Goal: Transaction & Acquisition: Book appointment/travel/reservation

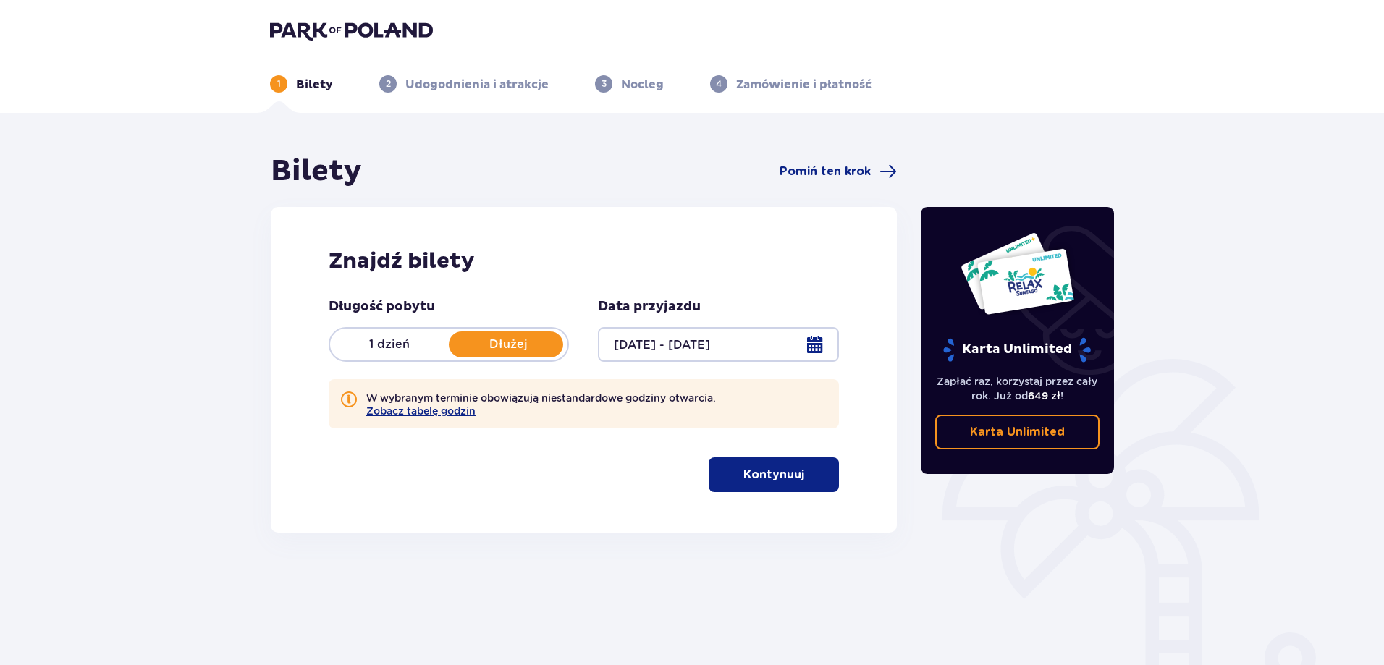
click at [793, 463] on button "Kontynuuj" at bounding box center [774, 475] width 130 height 35
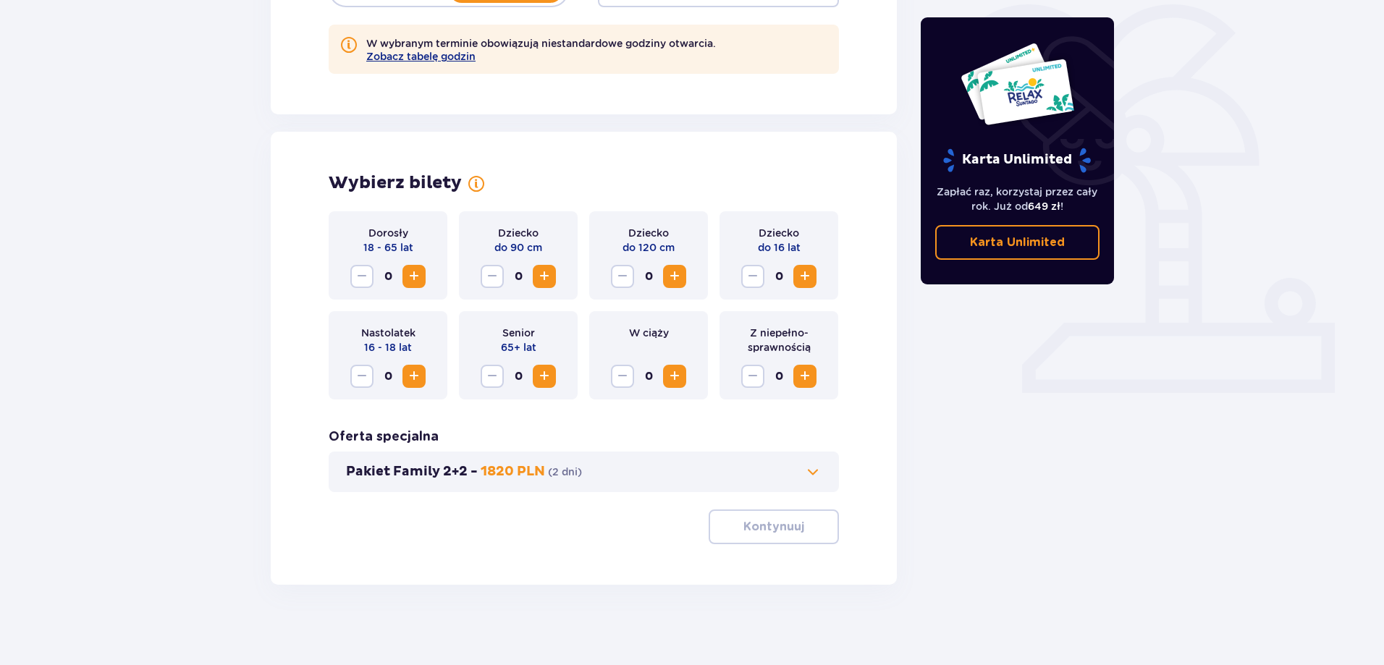
scroll to position [361, 0]
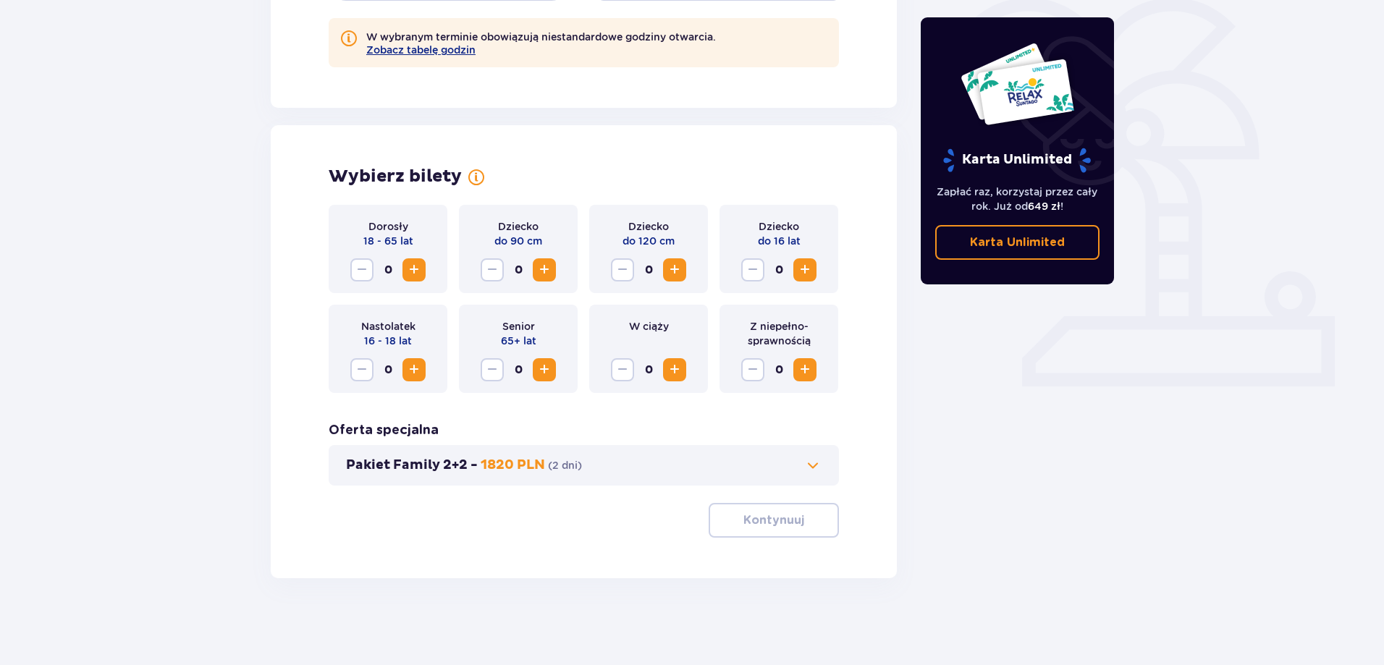
click at [680, 266] on span "Zwiększ" at bounding box center [674, 269] width 17 height 17
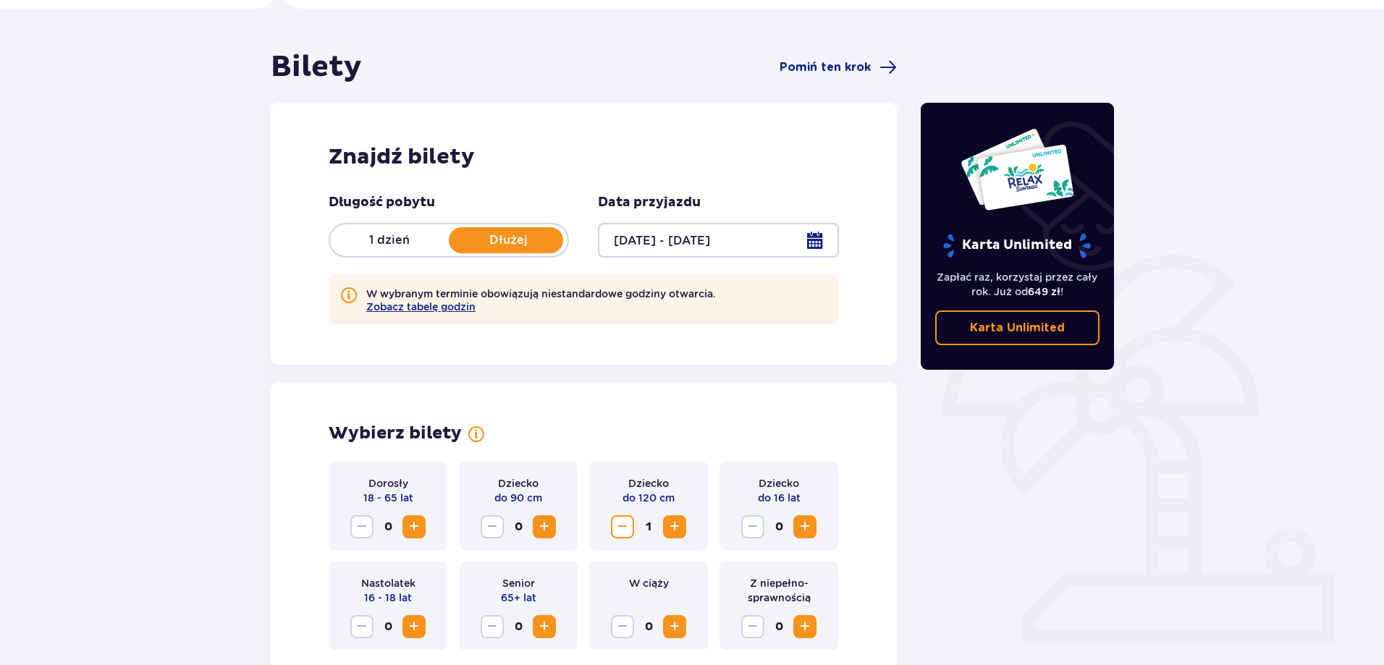
scroll to position [290, 0]
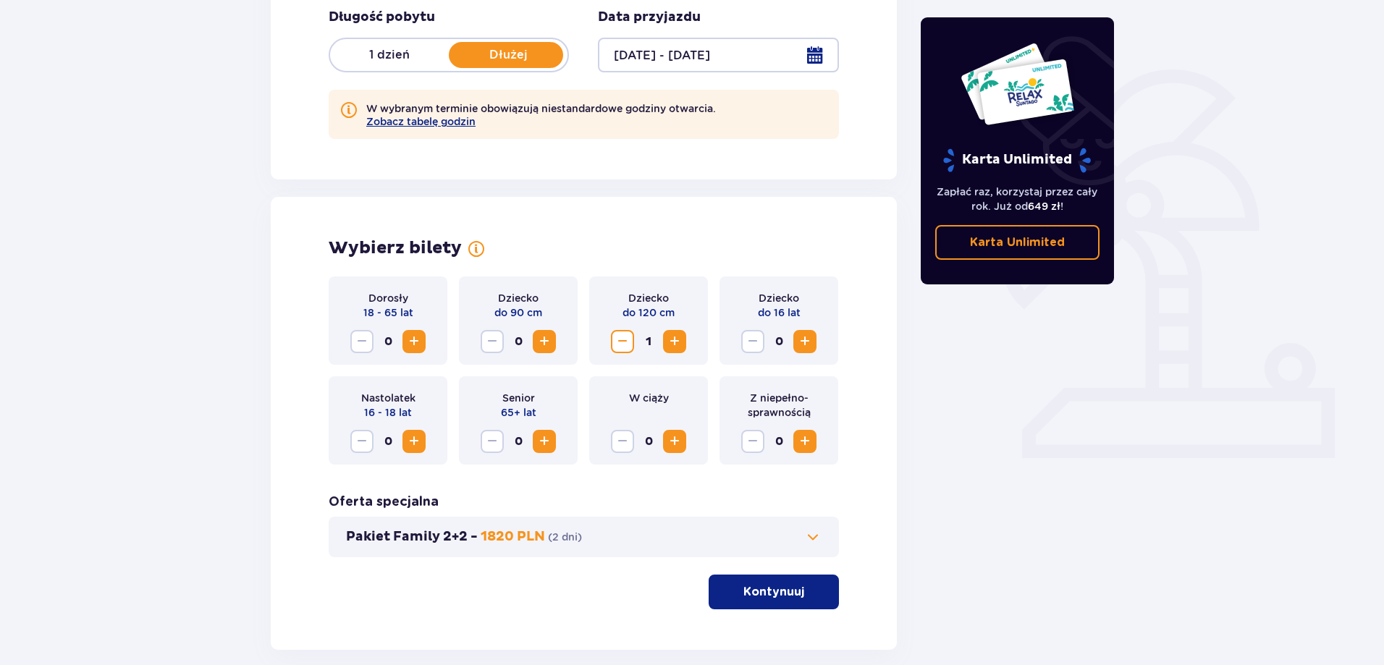
click at [415, 331] on button "Zwiększ" at bounding box center [414, 341] width 23 height 23
click at [415, 333] on span "Zwiększ" at bounding box center [413, 341] width 17 height 17
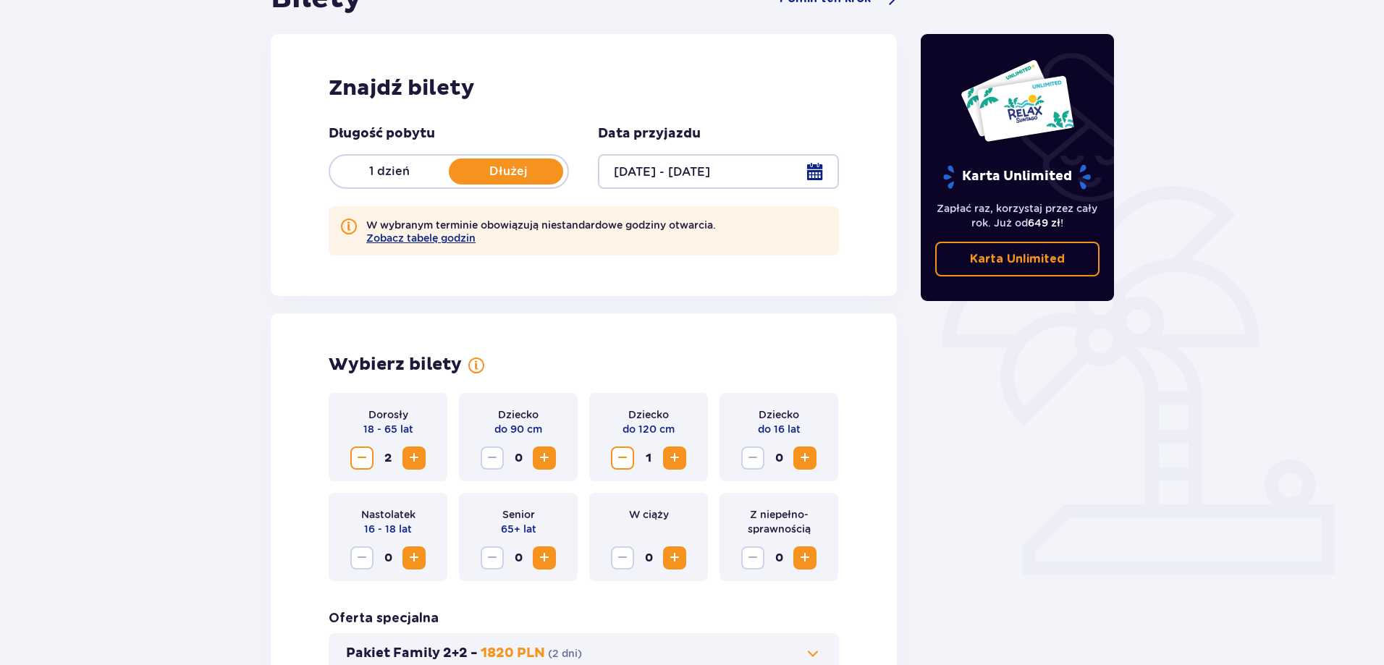
scroll to position [361, 0]
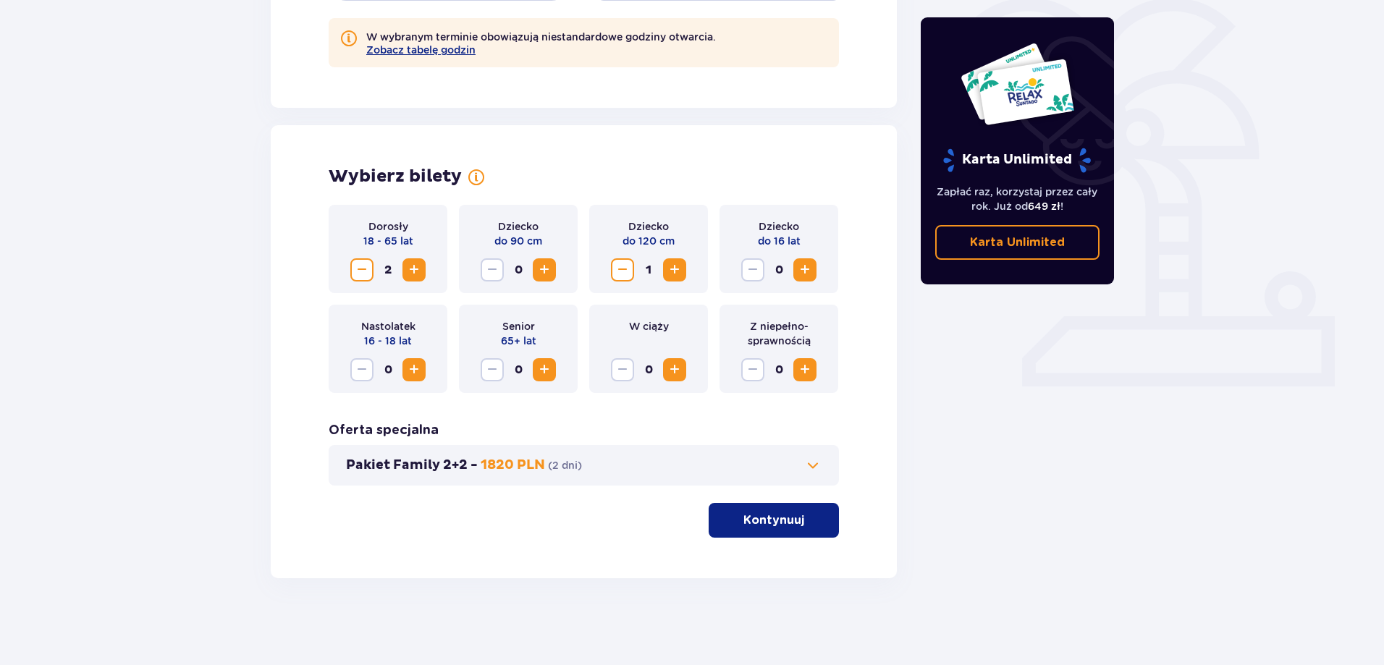
click at [669, 460] on button "Pakiet Family 2+2 - 1820 PLN ( 2 dni )" at bounding box center [584, 465] width 476 height 17
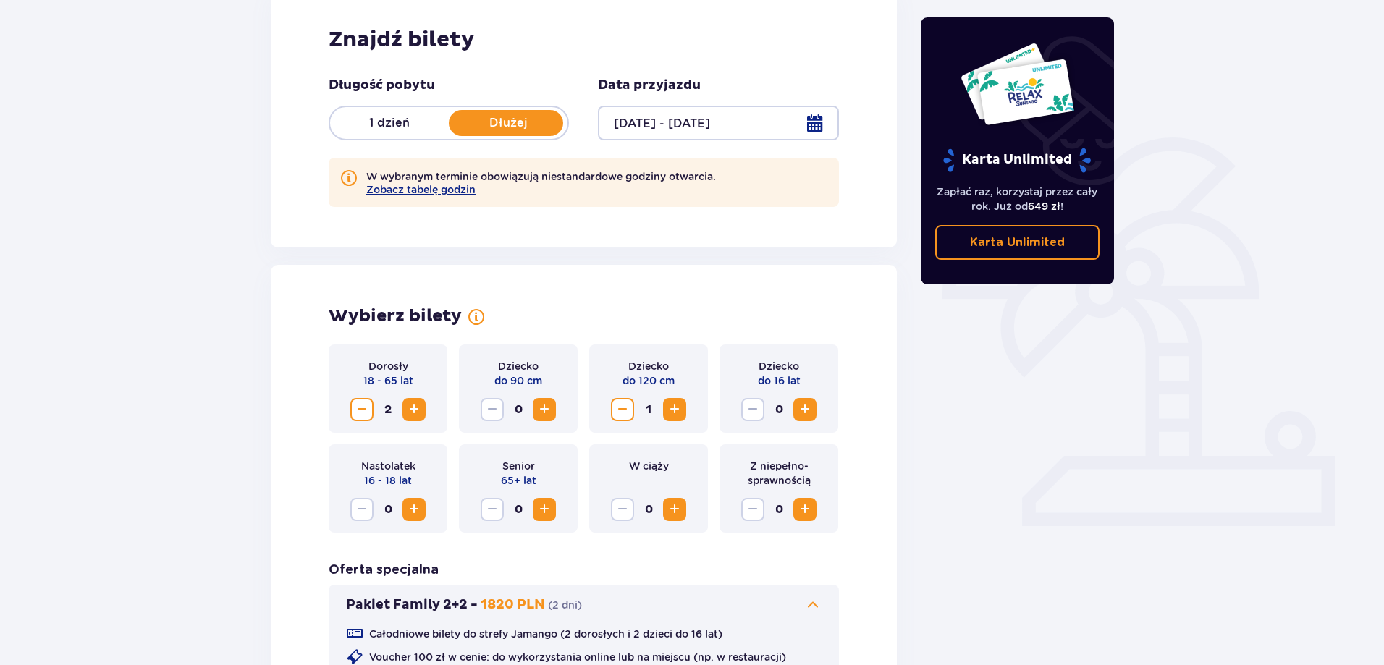
scroll to position [0, 0]
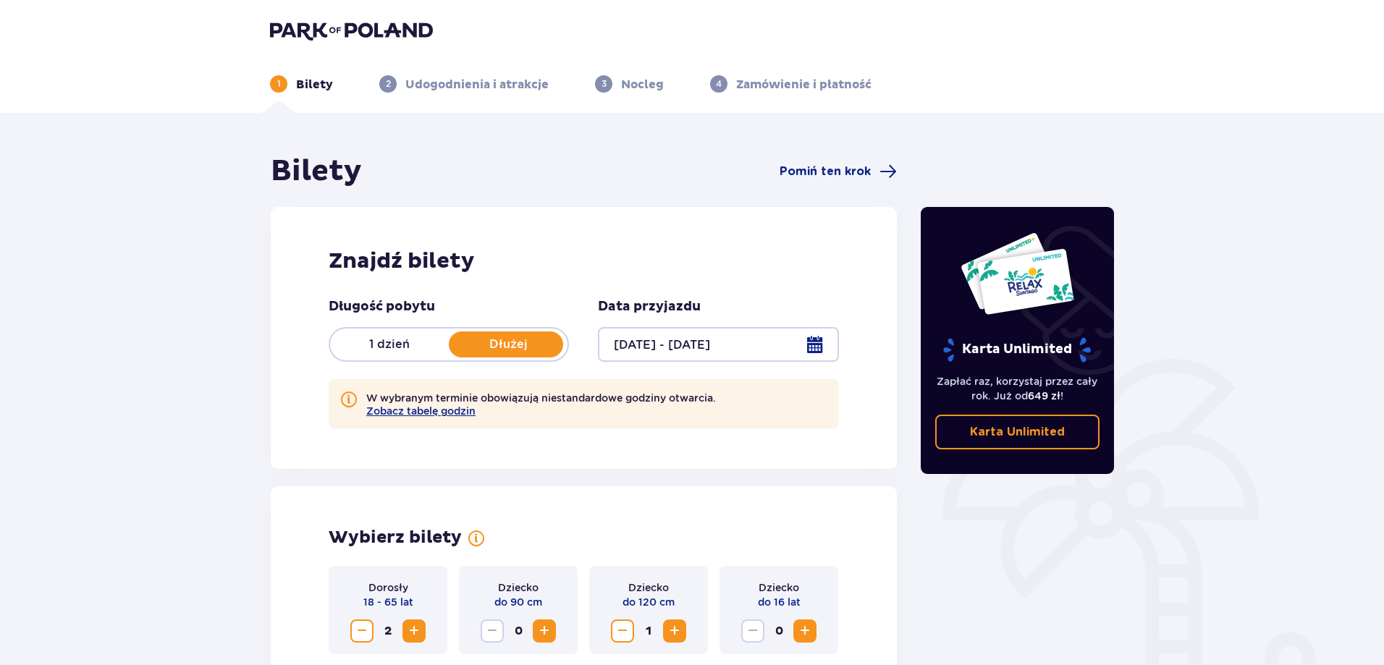
click at [705, 334] on div at bounding box center [718, 344] width 240 height 35
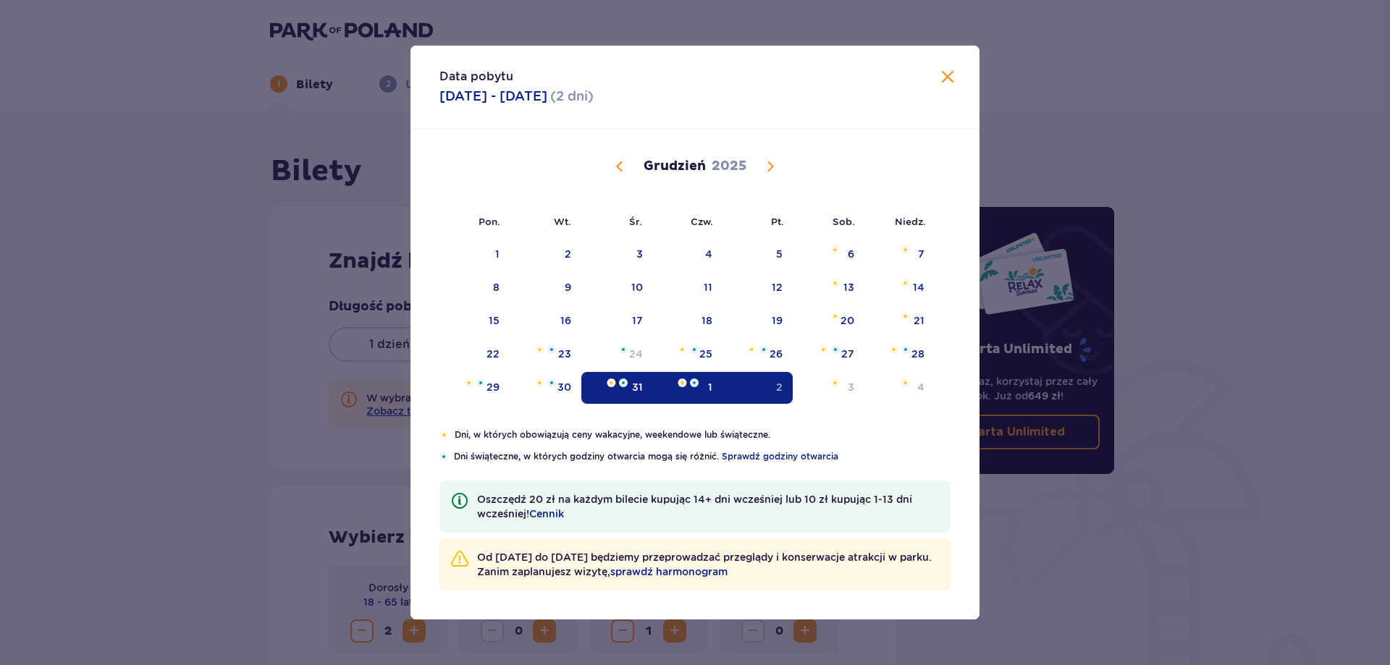
click at [705, 334] on div "Pon. Wt. Śr. Czw. Pt. Sob. Niedz. Listopad 2025 27 28 29 30 31 1 2 3 4 5 6 7 8 …" at bounding box center [694, 279] width 569 height 300
click at [628, 387] on img "Data zaznaczona. środa, 31 grudnia 2025" at bounding box center [623, 383] width 9 height 9
click at [686, 387] on div "1" at bounding box center [688, 388] width 70 height 32
type input "31.12.25 - 01.01.26"
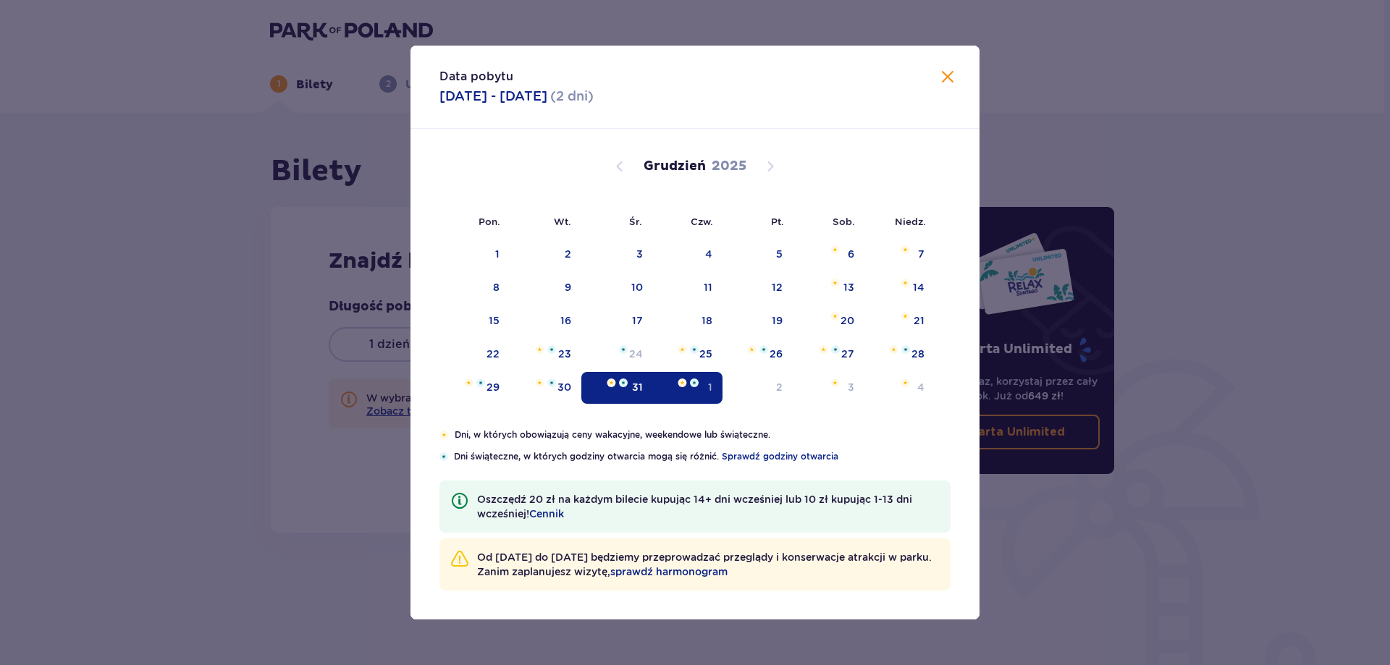
click at [688, 388] on div "1" at bounding box center [688, 388] width 70 height 32
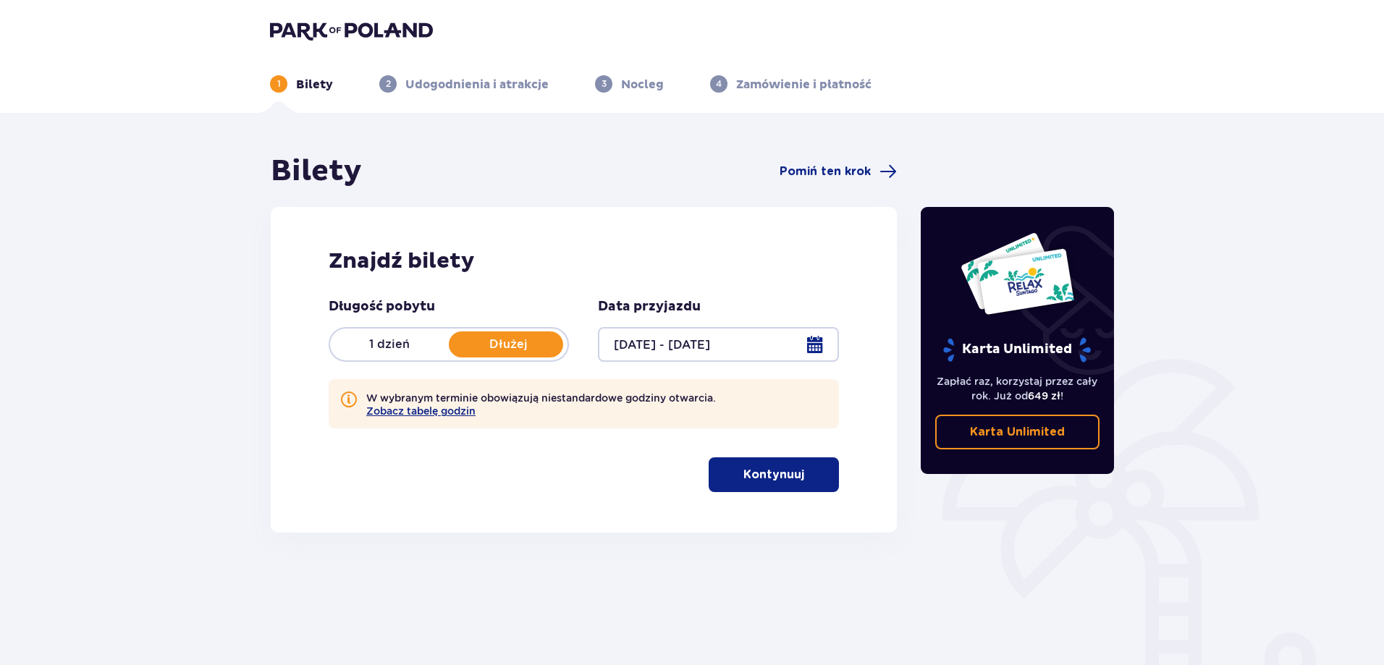
click at [733, 445] on div "Długość pobytu 1 dzień Dłużej Data przyjazdu 31.12.25 - 01.01.26 W wybranym ter…" at bounding box center [584, 395] width 510 height 194
click at [733, 465] on button "Kontynuuj" at bounding box center [774, 475] width 130 height 35
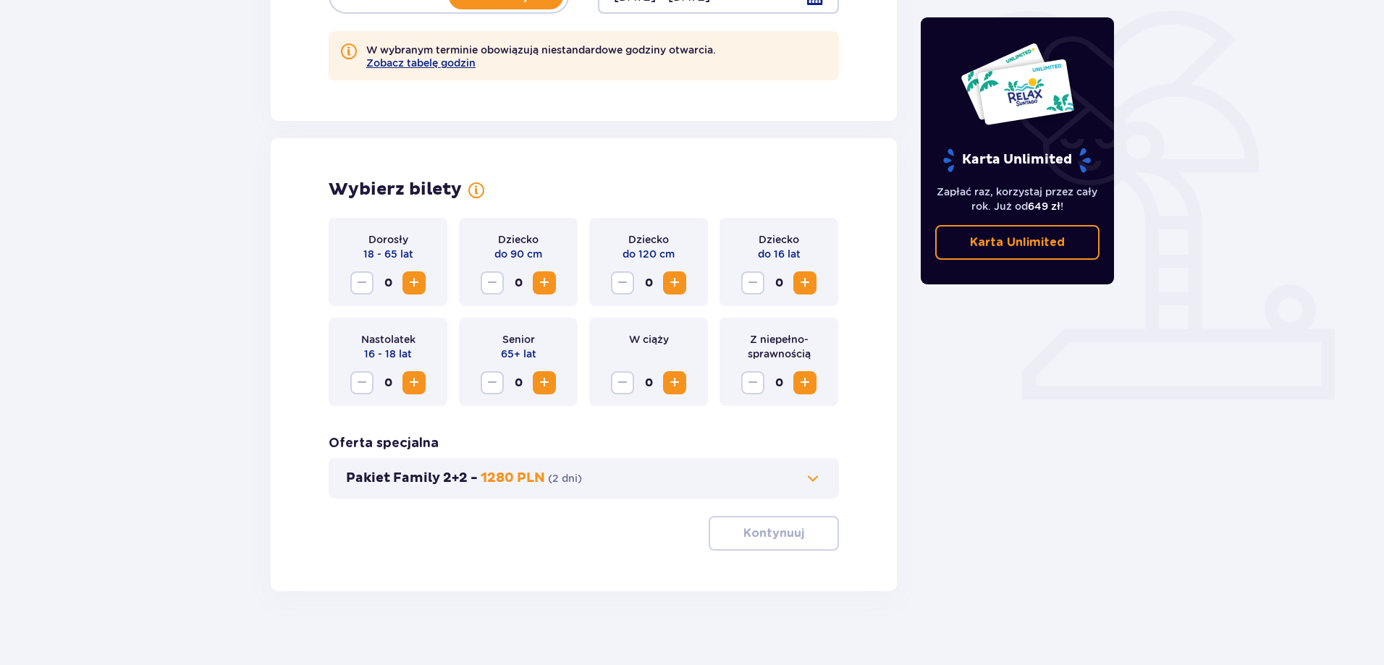
scroll to position [361, 0]
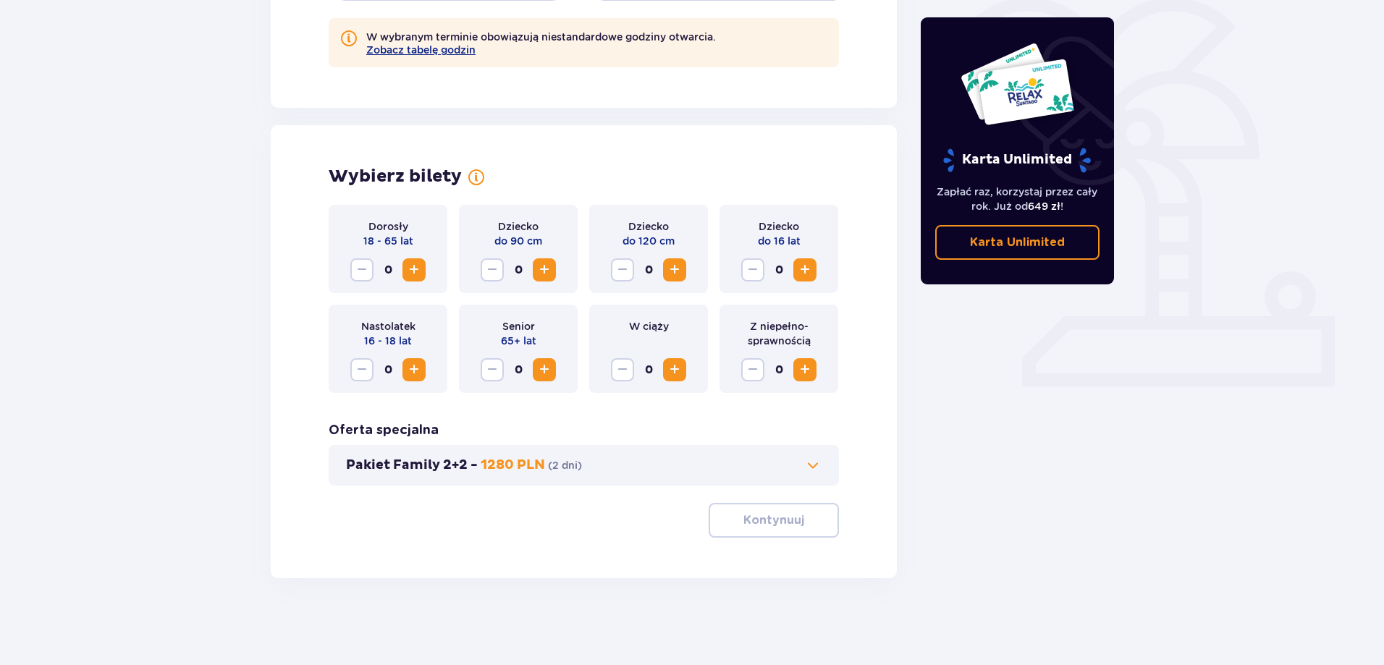
click at [687, 463] on button "Pakiet Family 2+2 - 1280 PLN ( 2 dni )" at bounding box center [584, 465] width 476 height 17
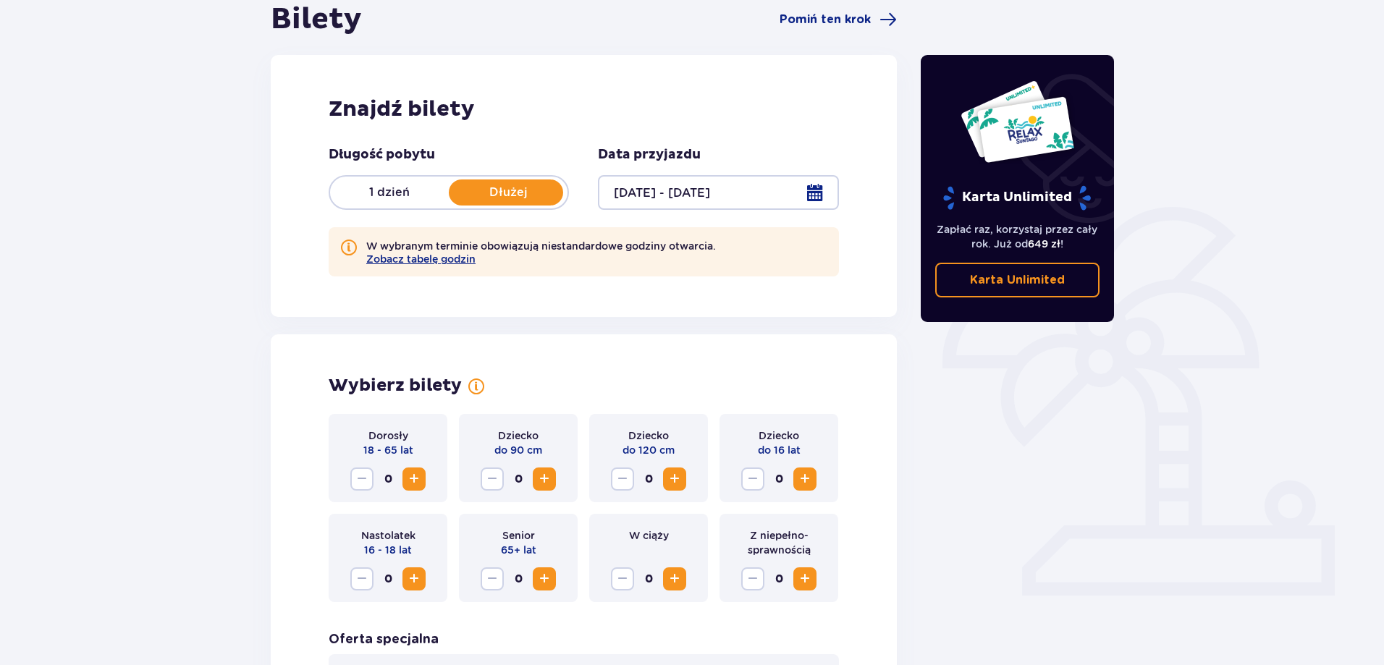
scroll to position [0, 0]
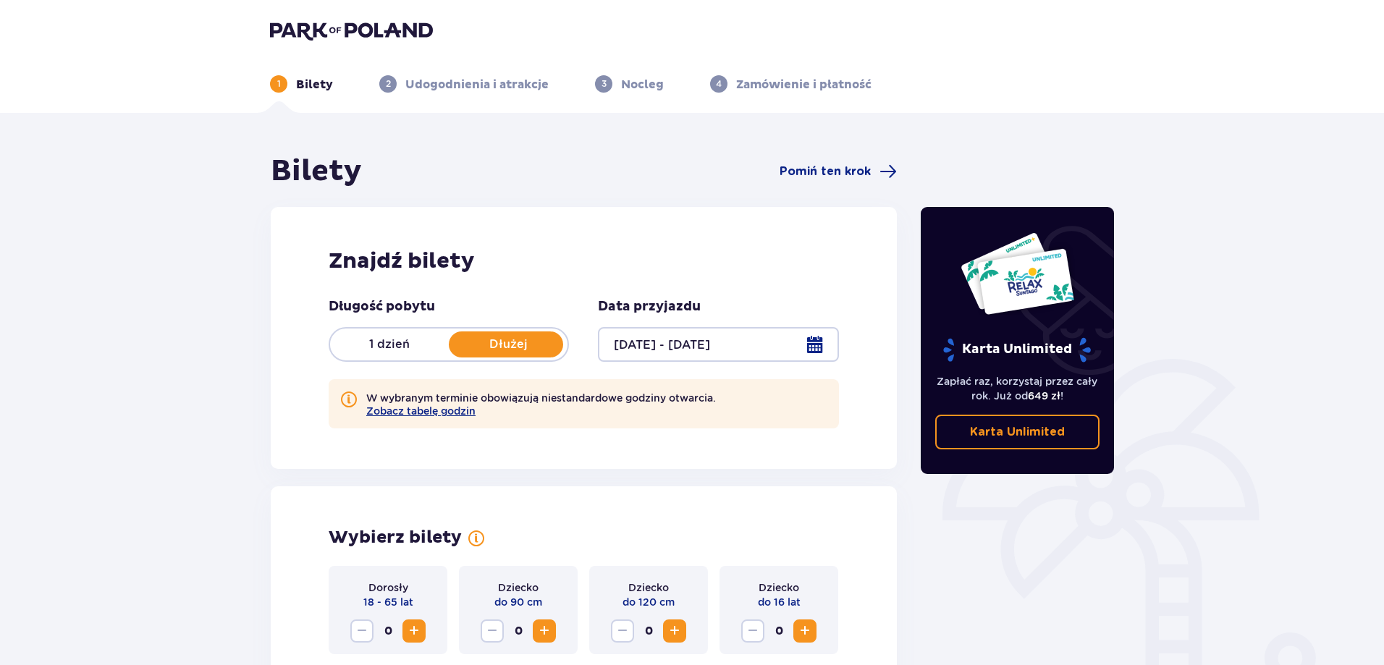
click at [362, 28] on img at bounding box center [351, 30] width 163 height 20
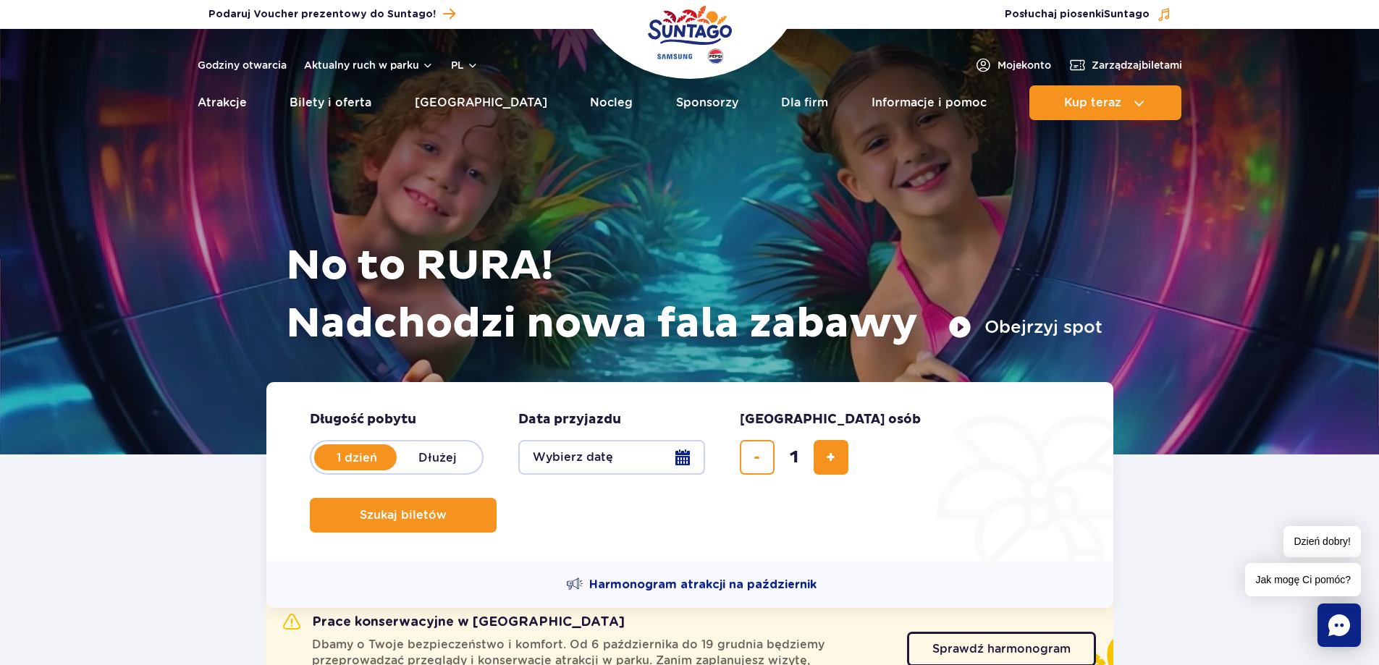
click at [1025, 106] on ul "Aktualny ruch w parku Atrakcje Zjeżdżalnie Aster Rainbow Narval Więcej Baseny B…" at bounding box center [690, 102] width 985 height 35
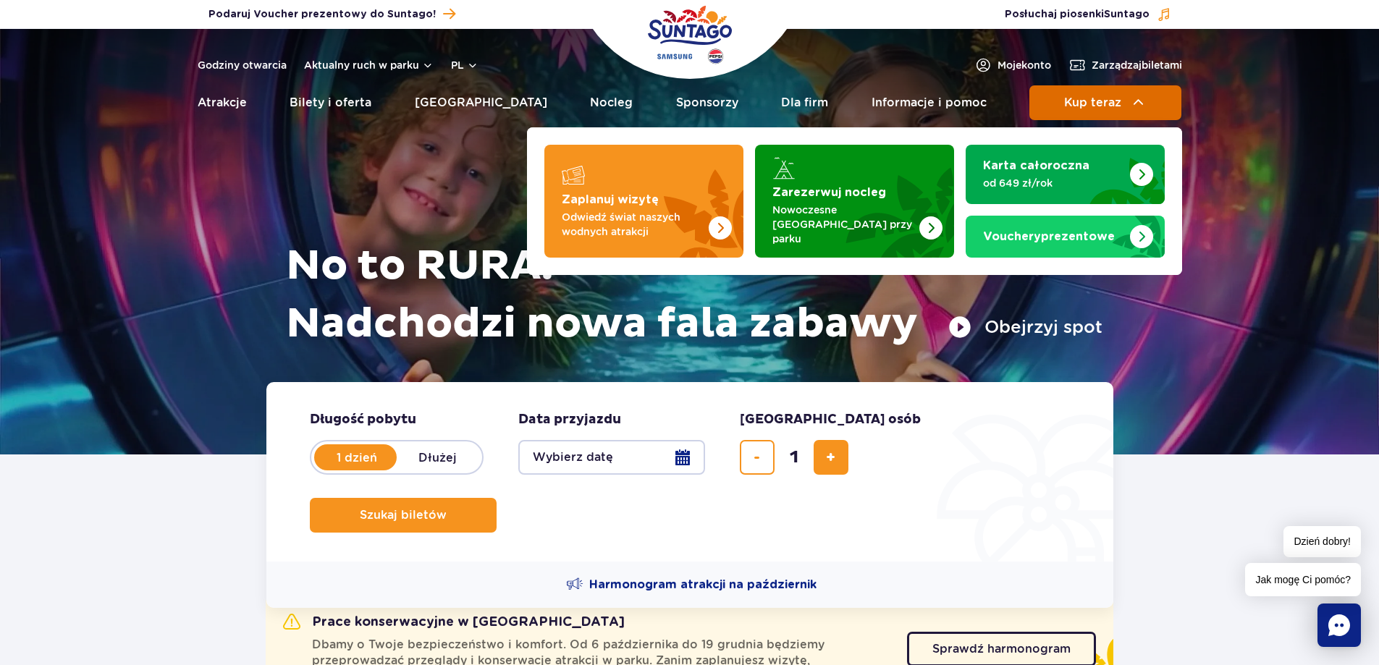
click at [1056, 103] on button "Kup teraz" at bounding box center [1105, 102] width 152 height 35
click at [1056, 100] on button "Kup teraz" at bounding box center [1105, 102] width 152 height 35
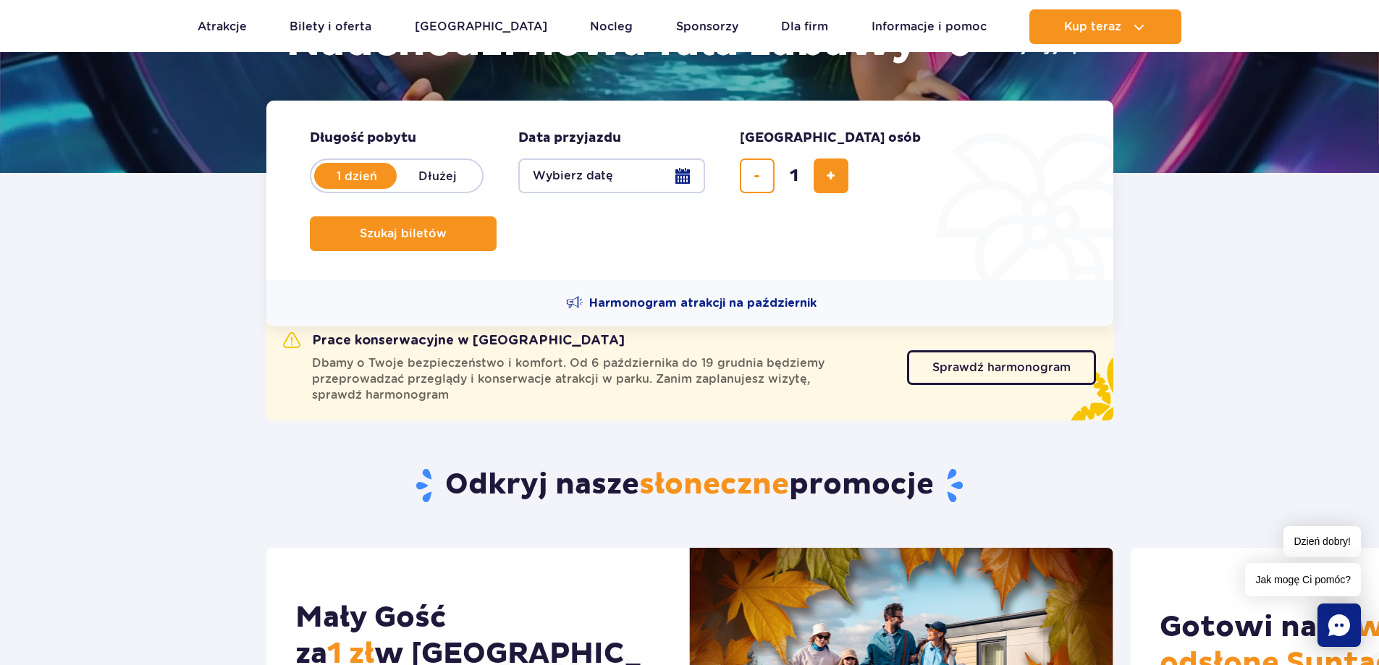
scroll to position [290, 0]
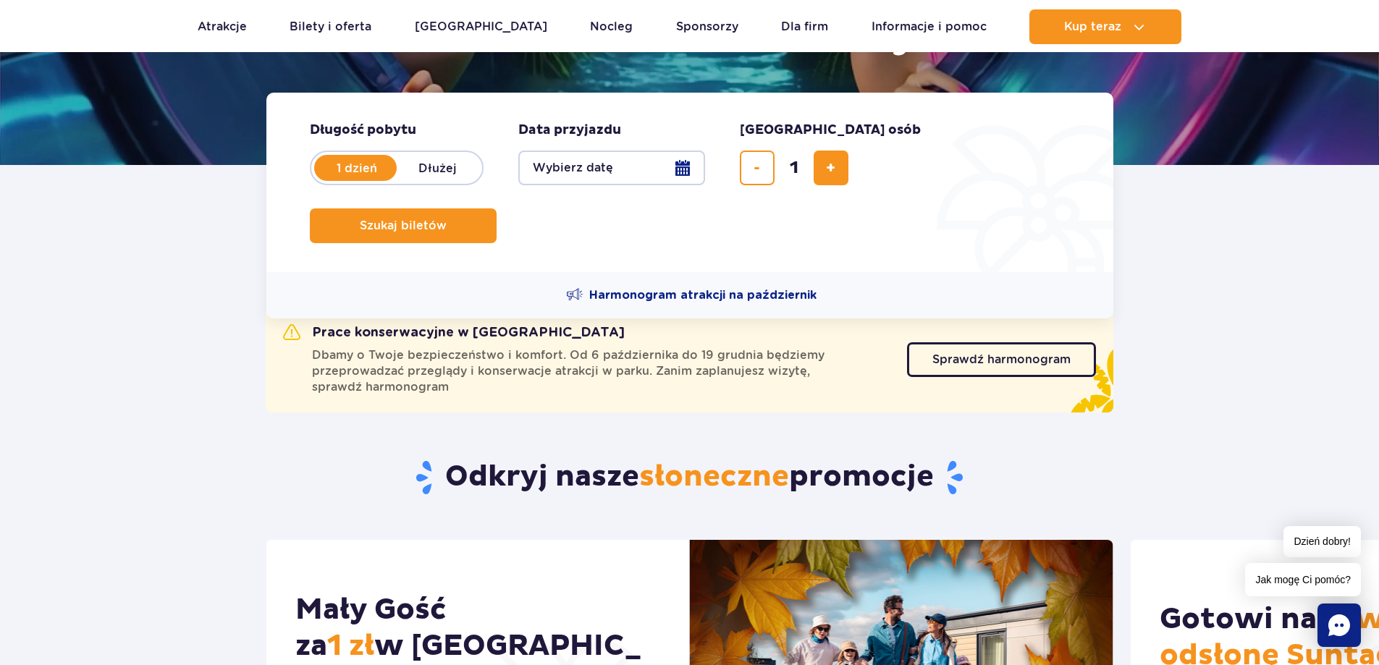
click at [421, 167] on label "Dłużej" at bounding box center [438, 168] width 83 height 30
click at [413, 180] on input "Dłużej" at bounding box center [405, 181] width 16 height 3
radio input "false"
radio input "true"
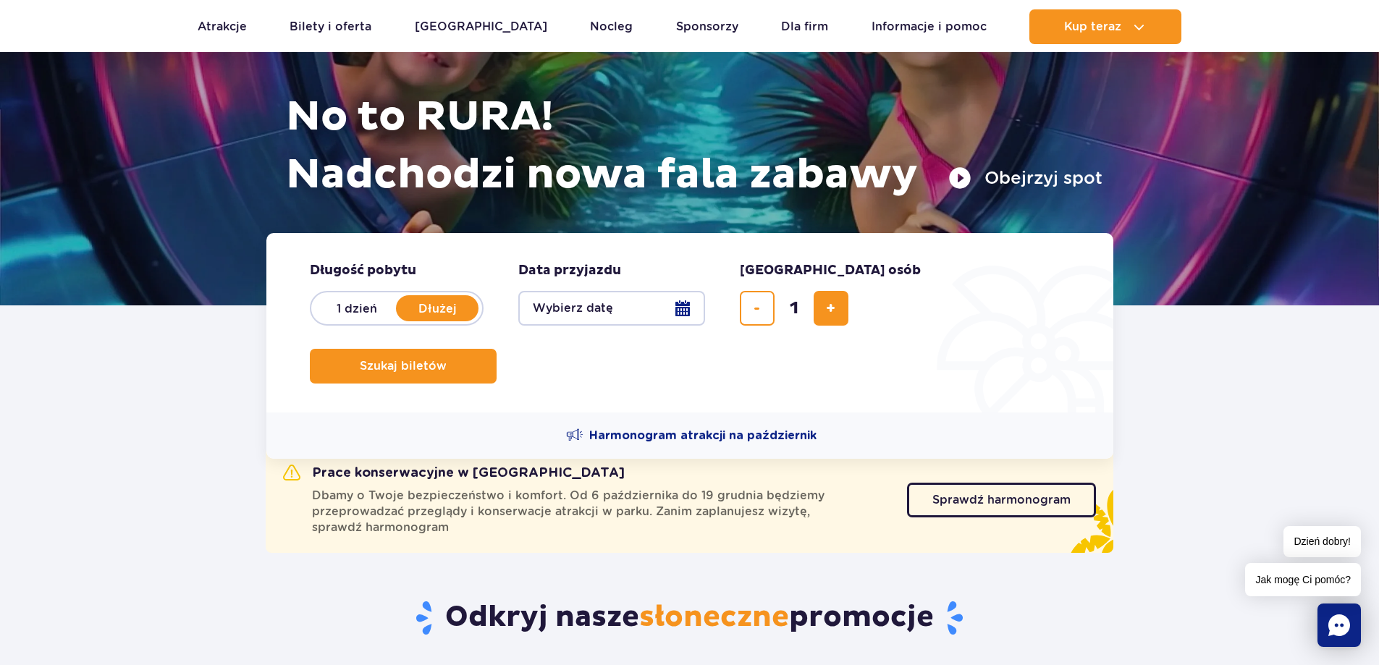
scroll to position [0, 0]
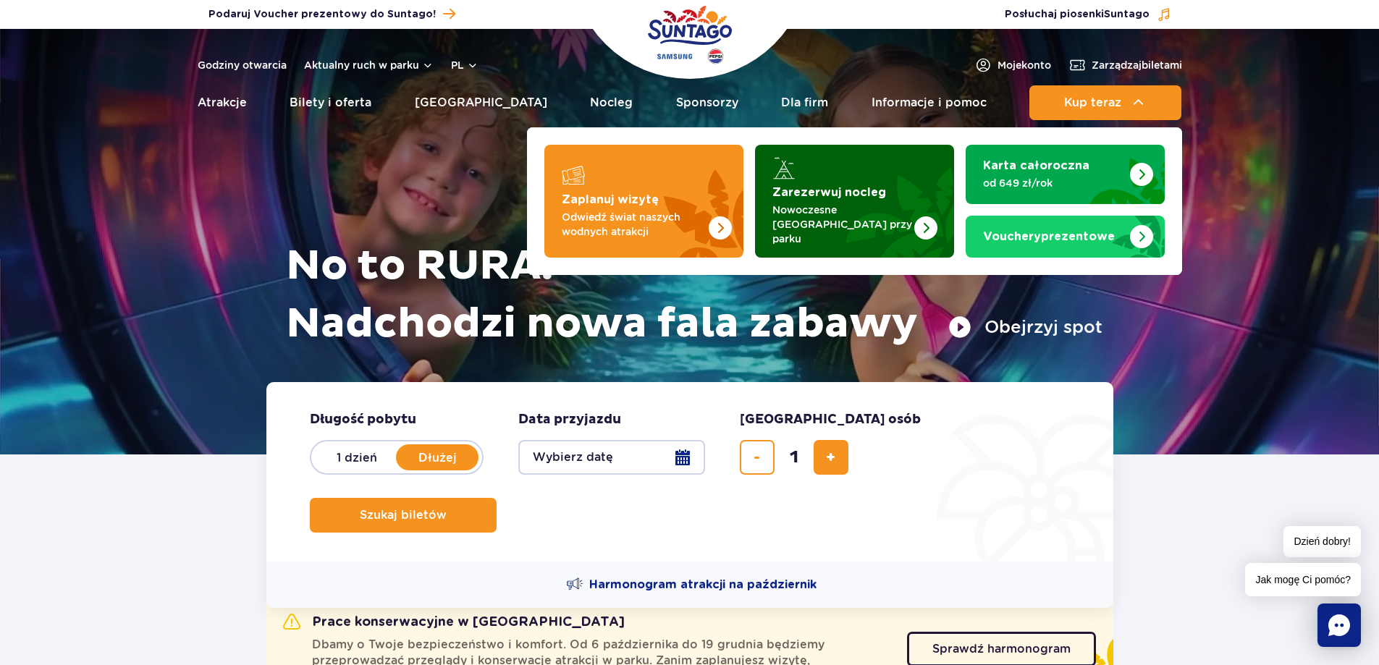
click at [784, 198] on strong "Zarezerwuj nocleg" at bounding box center [829, 193] width 114 height 12
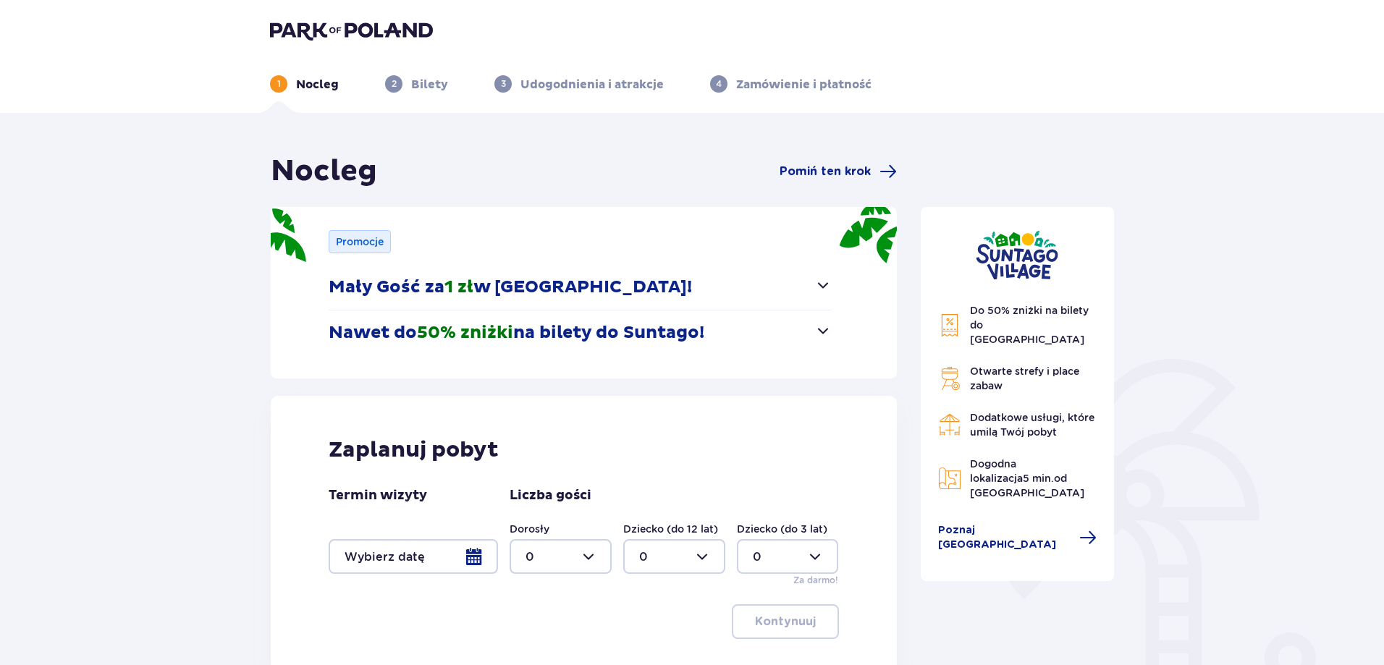
click at [628, 329] on p "Nawet do 50% zniżki na bilety do Suntago!" at bounding box center [517, 333] width 376 height 22
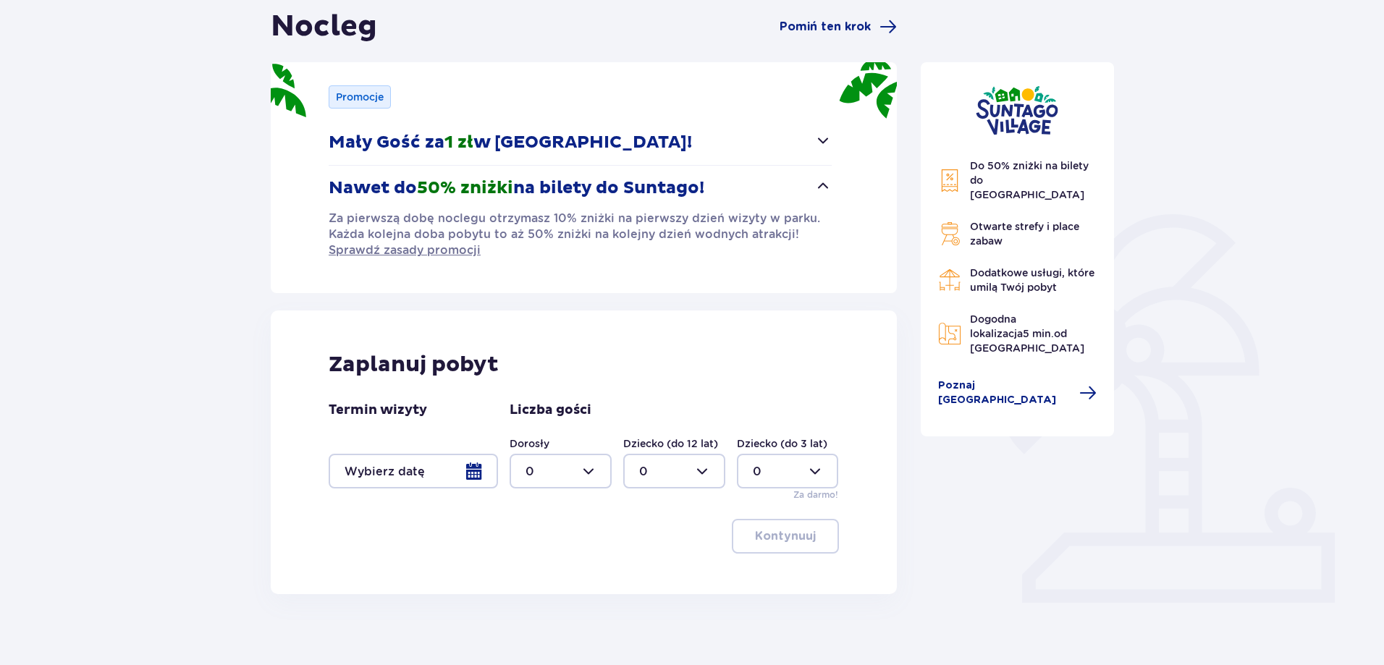
scroll to position [161, 0]
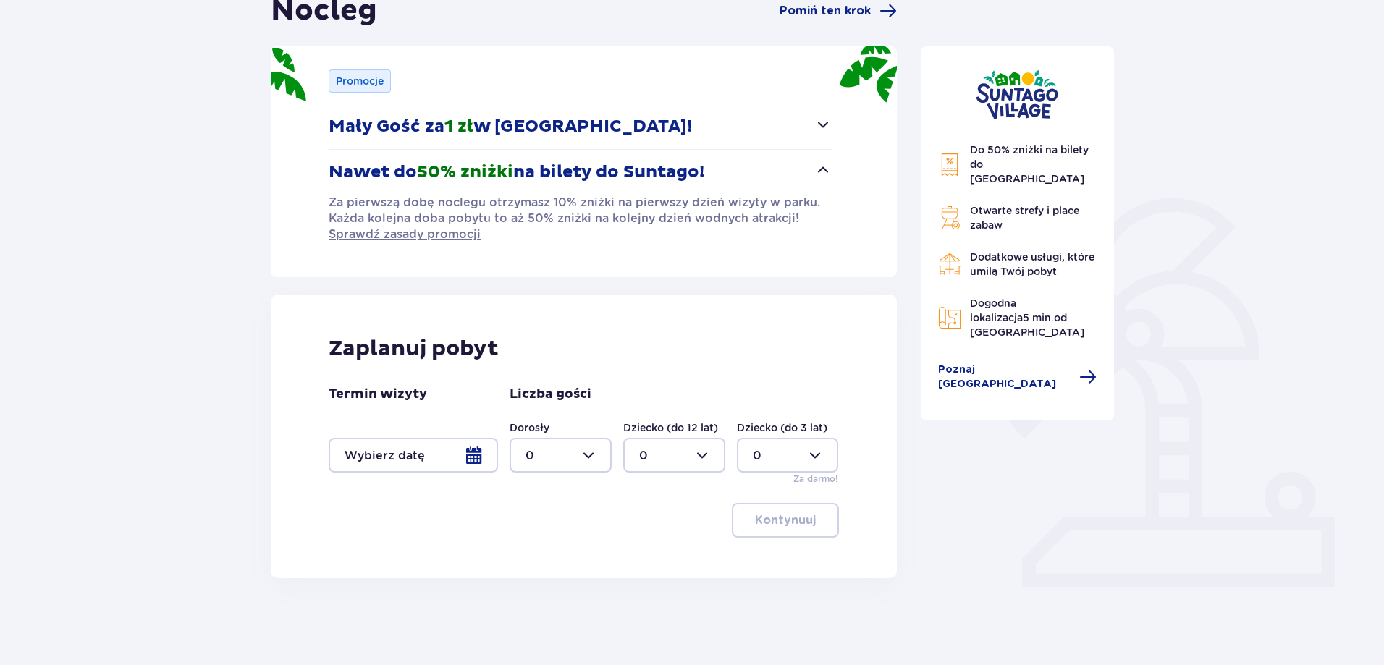
click at [434, 449] on div at bounding box center [413, 455] width 169 height 35
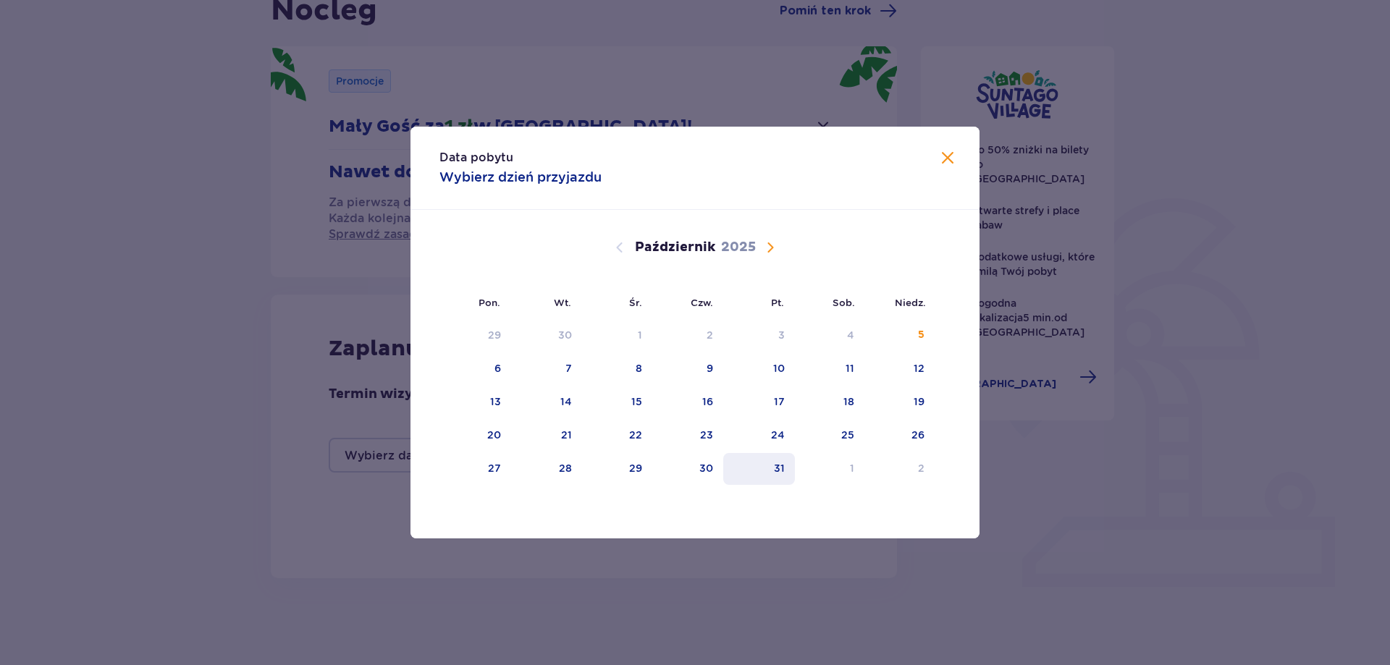
click at [762, 468] on div "31" at bounding box center [759, 469] width 72 height 32
click at [935, 472] on div "Wrzesień 2025 1 2 3 4 5 6 7 8 9 10 11 12 13 14 15 16 17 18 19 20 21 22 23 24 25…" at bounding box center [694, 486] width 569 height 553
click at [927, 472] on div "2" at bounding box center [899, 469] width 70 height 32
type input "31.10.25 - 02.11.25"
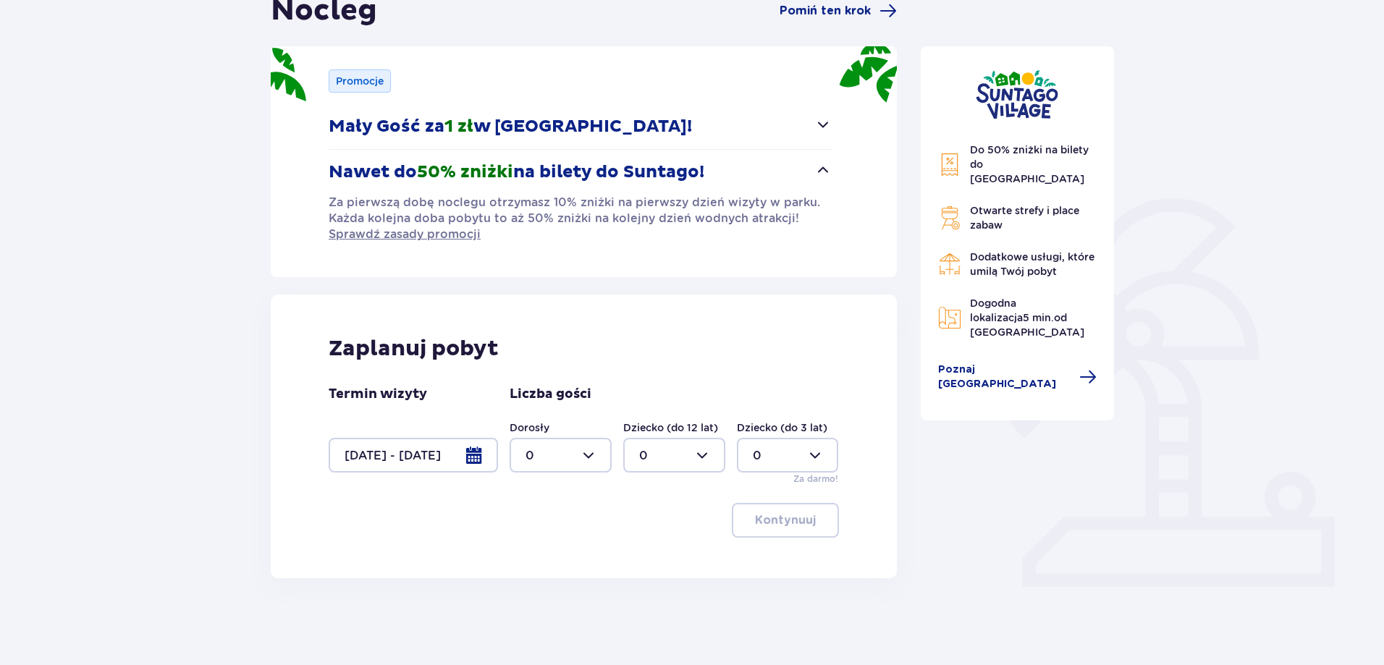
click at [550, 465] on div at bounding box center [561, 455] width 102 height 35
click at [541, 555] on div "2" at bounding box center [561, 560] width 70 height 16
type input "2"
click at [634, 466] on div at bounding box center [674, 455] width 102 height 35
click at [648, 521] on span "1" at bounding box center [674, 530] width 99 height 30
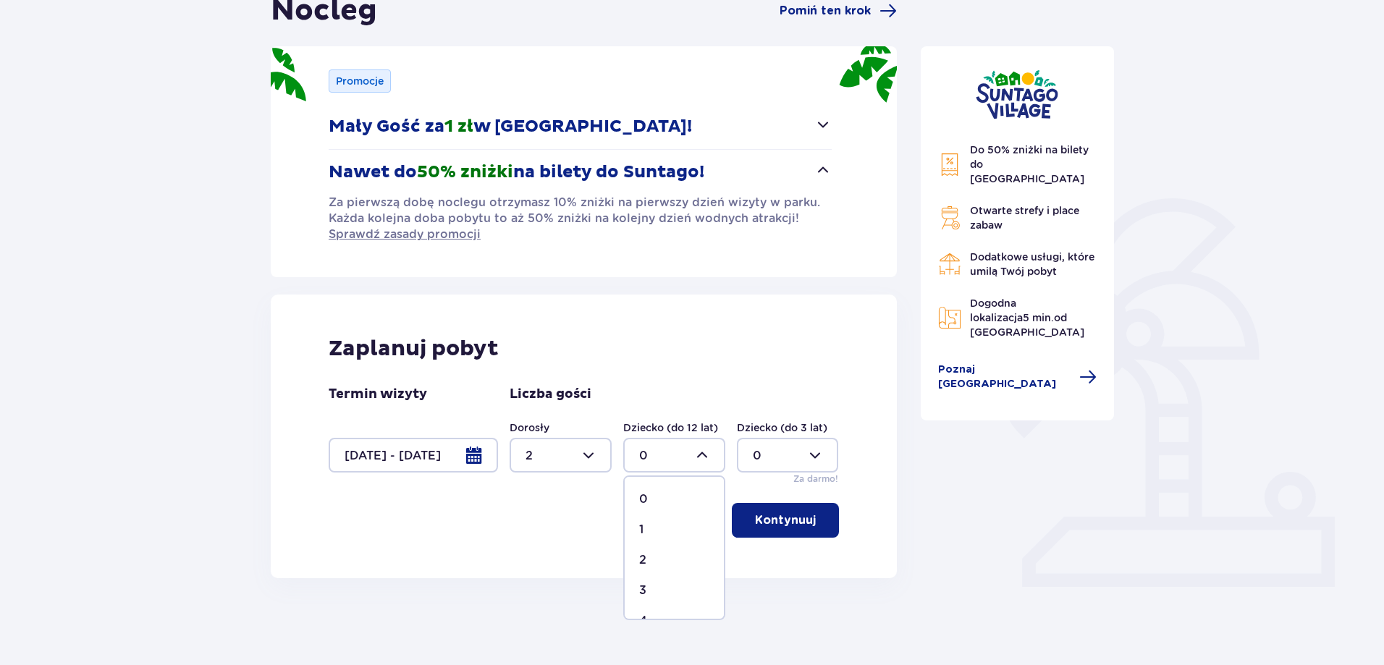
type input "1"
click at [797, 450] on div at bounding box center [788, 455] width 102 height 35
click at [809, 354] on div "Zaplanuj pobyt" at bounding box center [584, 349] width 510 height 28
click at [784, 510] on button "Kontynuuj" at bounding box center [785, 520] width 107 height 35
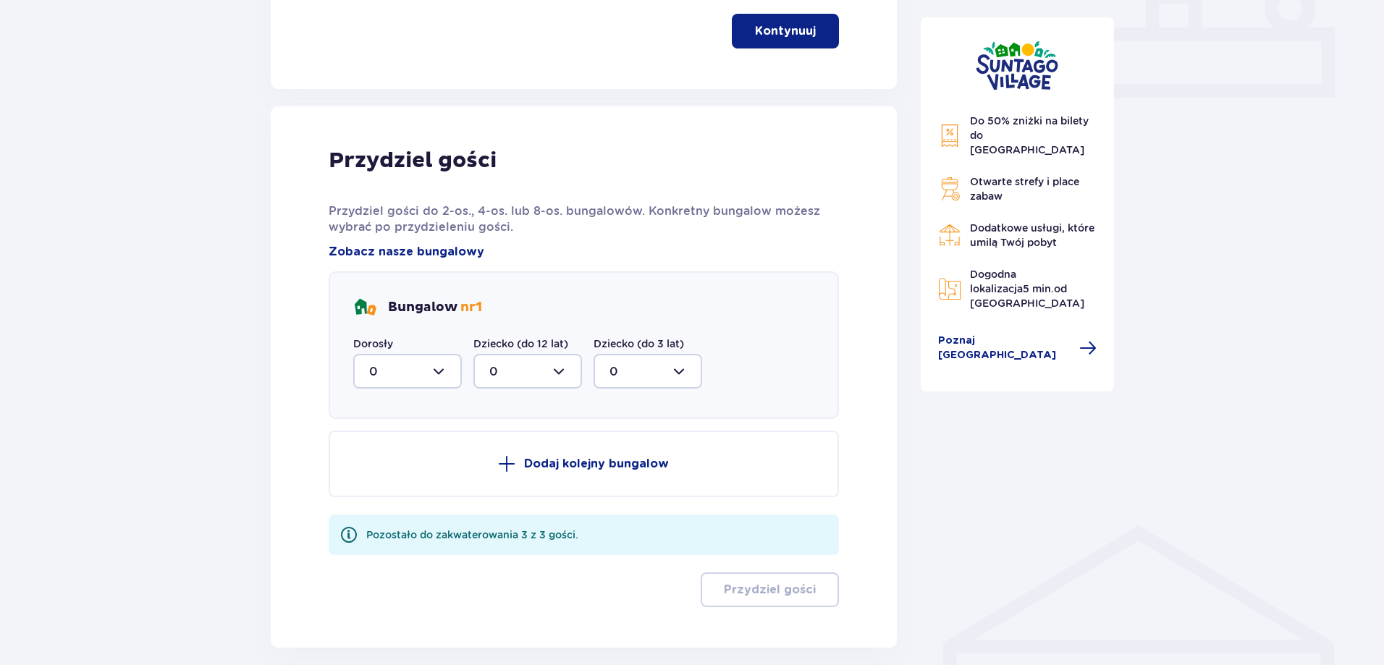
scroll to position [720, 0]
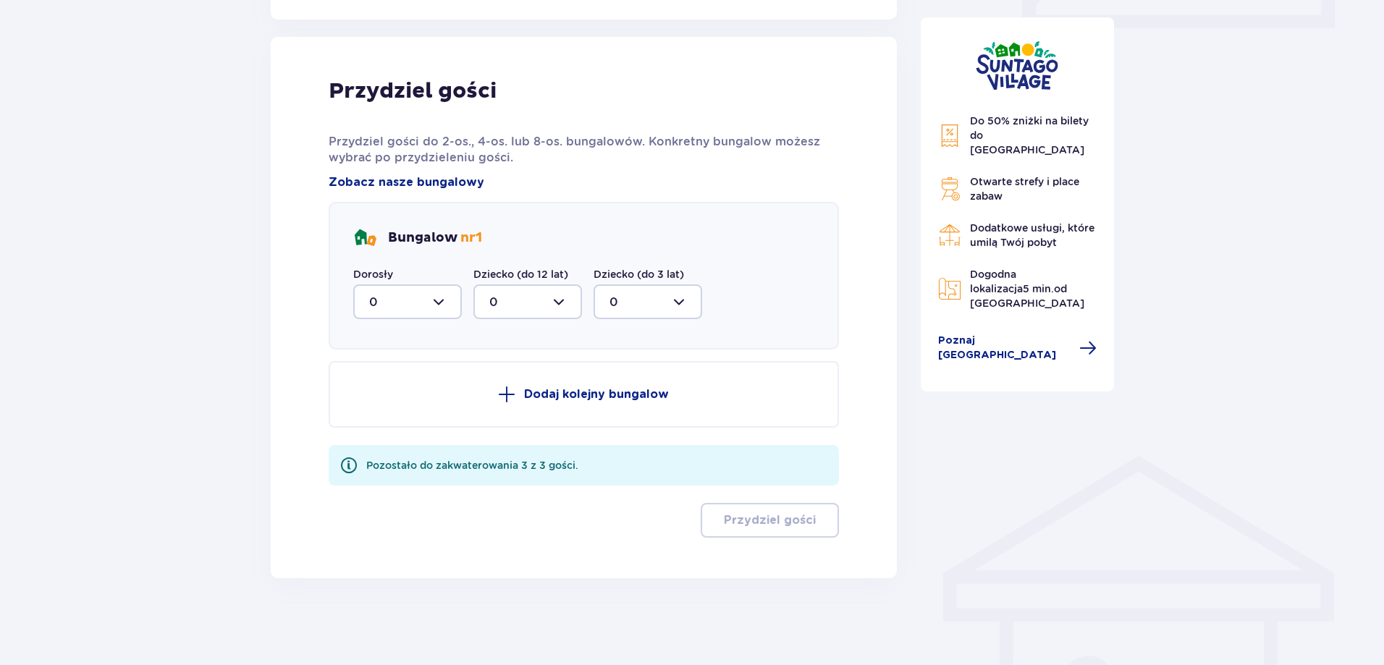
click at [411, 295] on div at bounding box center [407, 302] width 109 height 35
click at [391, 403] on div "2" at bounding box center [407, 407] width 77 height 16
type input "2"
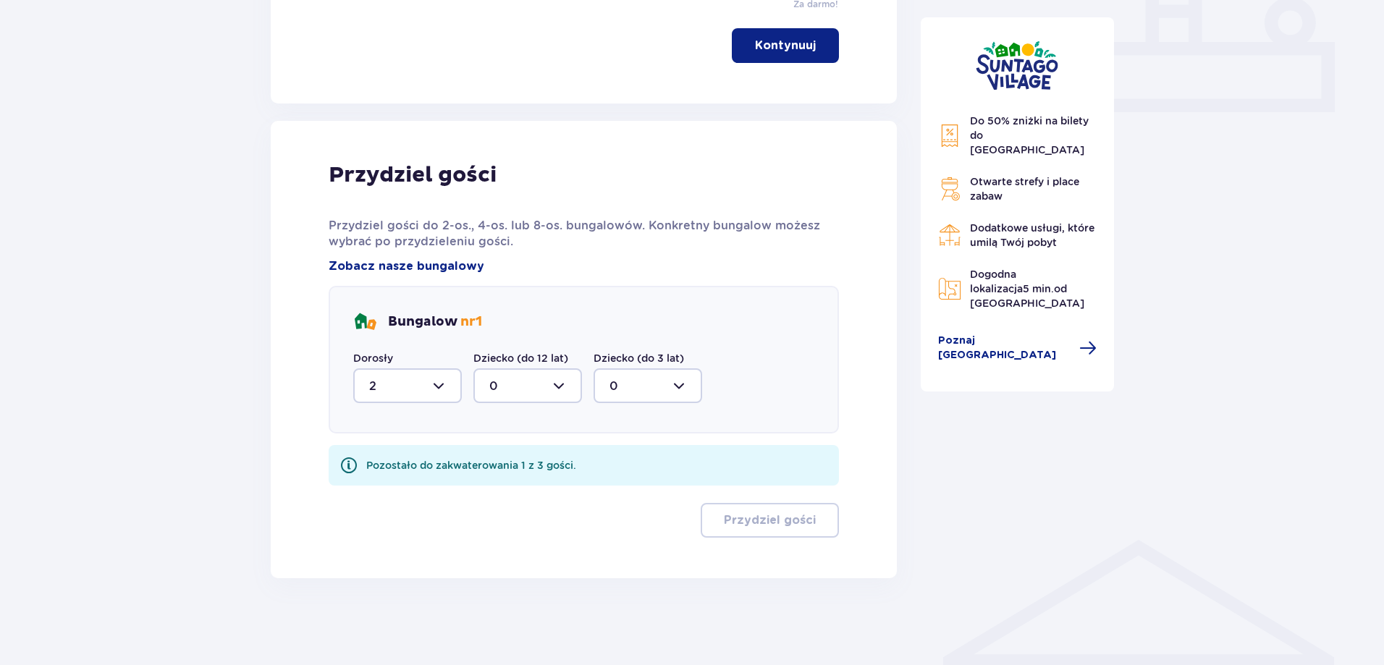
click at [532, 382] on div at bounding box center [527, 385] width 109 height 35
click at [511, 455] on div "1" at bounding box center [527, 460] width 77 height 16
type input "1"
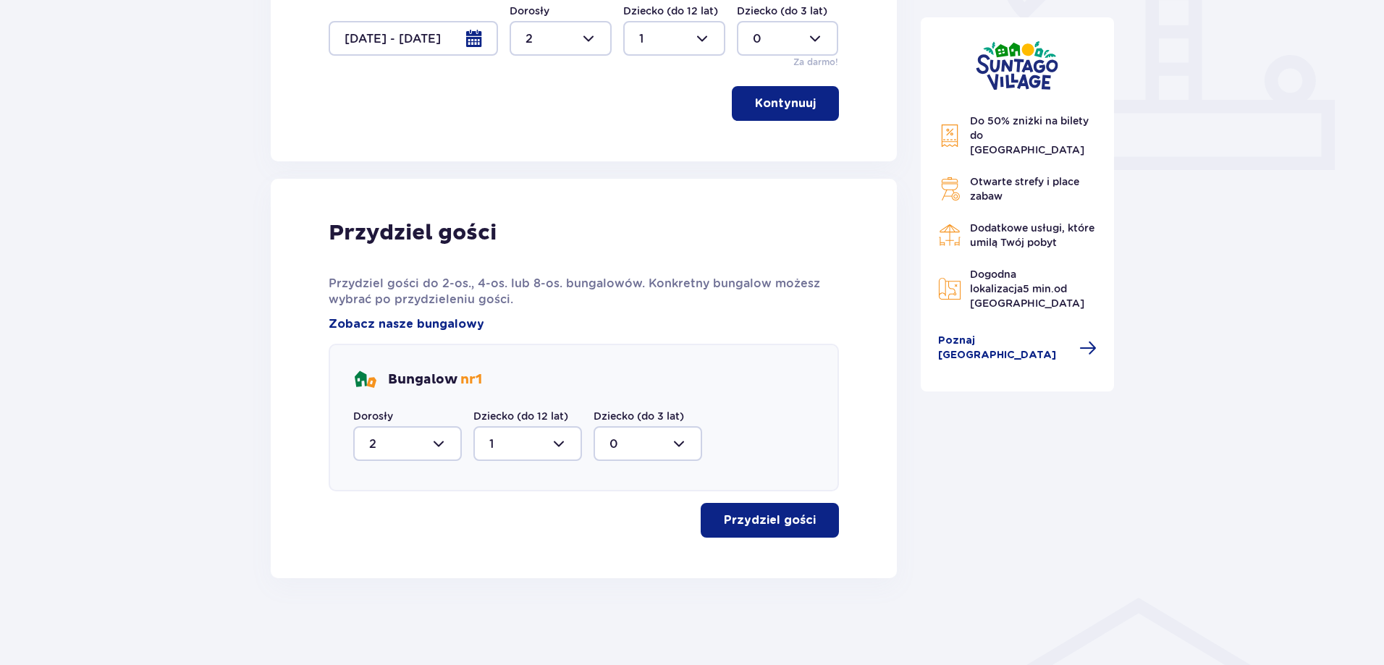
click at [741, 514] on p "Przydziel gości" at bounding box center [770, 521] width 92 height 16
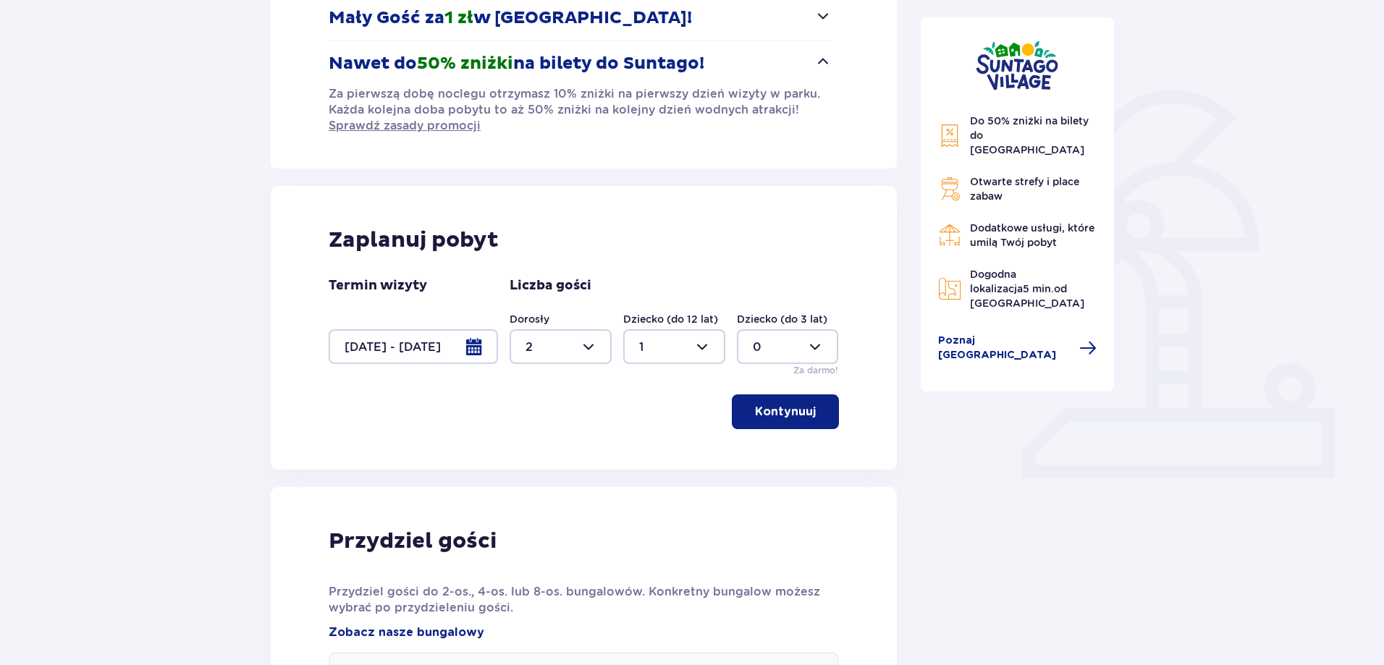
scroll to position [0, 0]
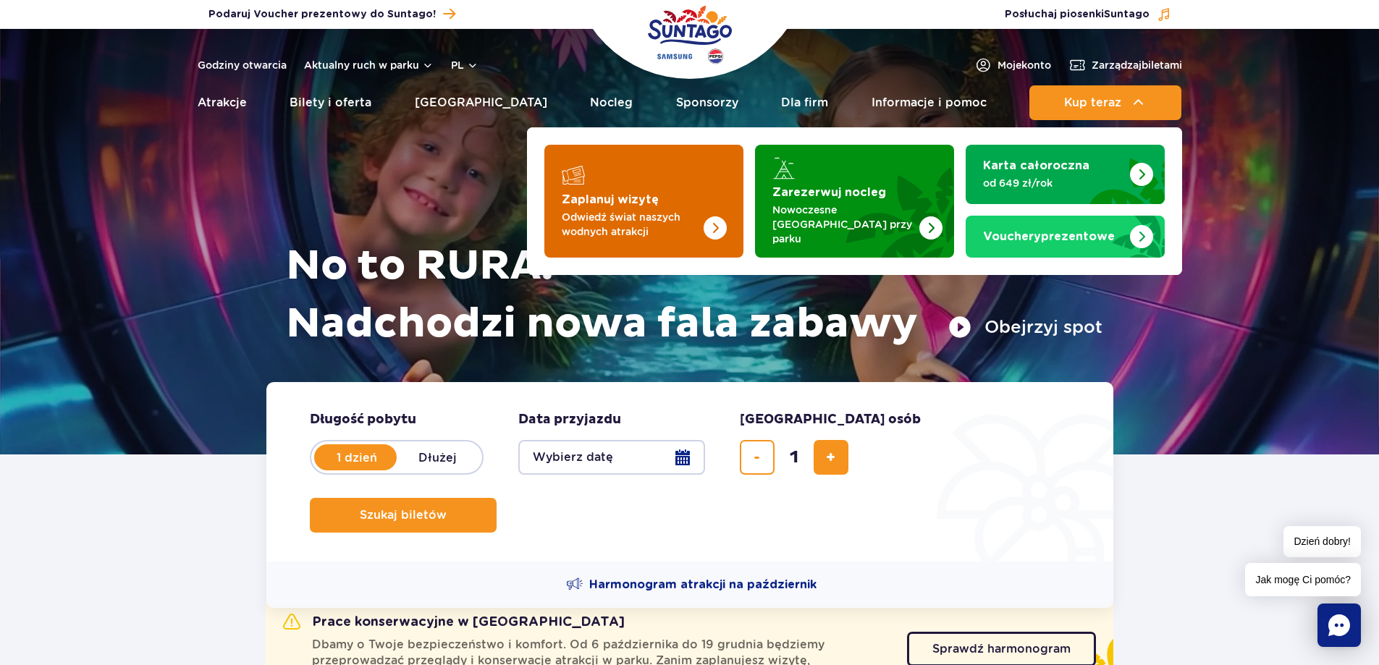
click at [711, 183] on img "Zaplanuj wizytę" at bounding box center [685, 201] width 115 height 113
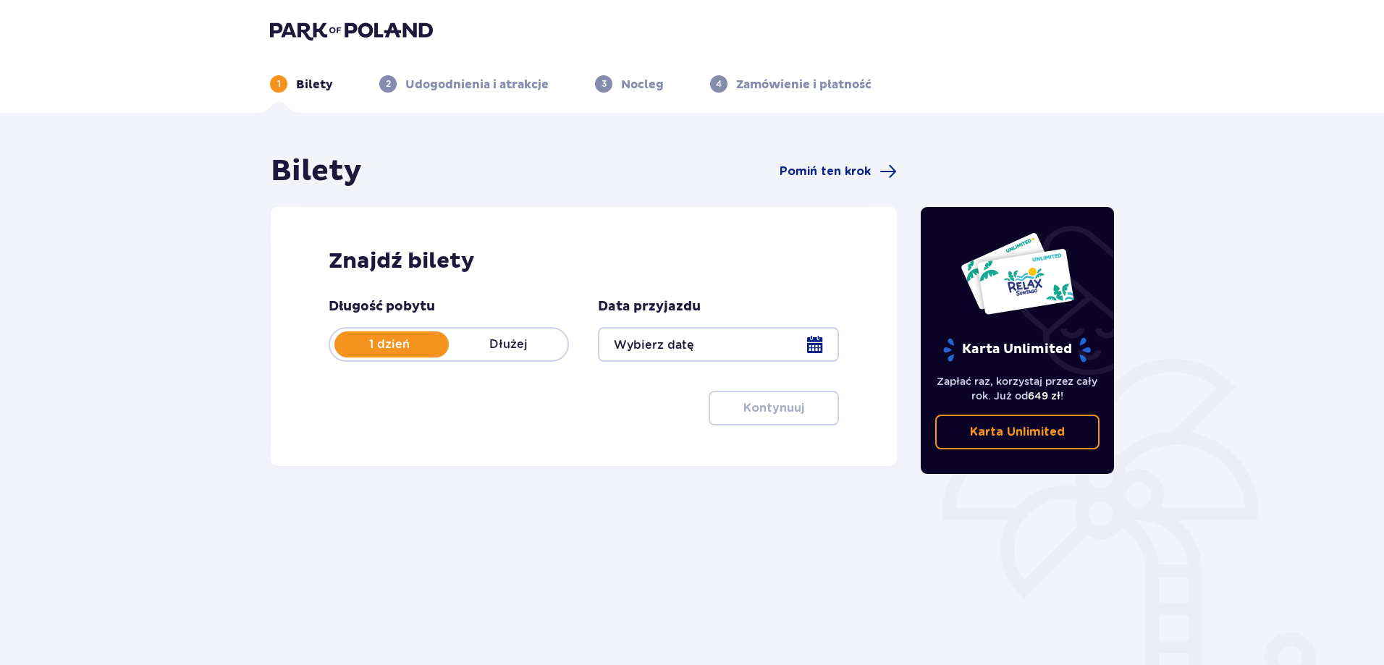
click at [526, 355] on div "1 dzień Dłużej" at bounding box center [449, 344] width 240 height 35
click at [678, 353] on div at bounding box center [718, 344] width 240 height 35
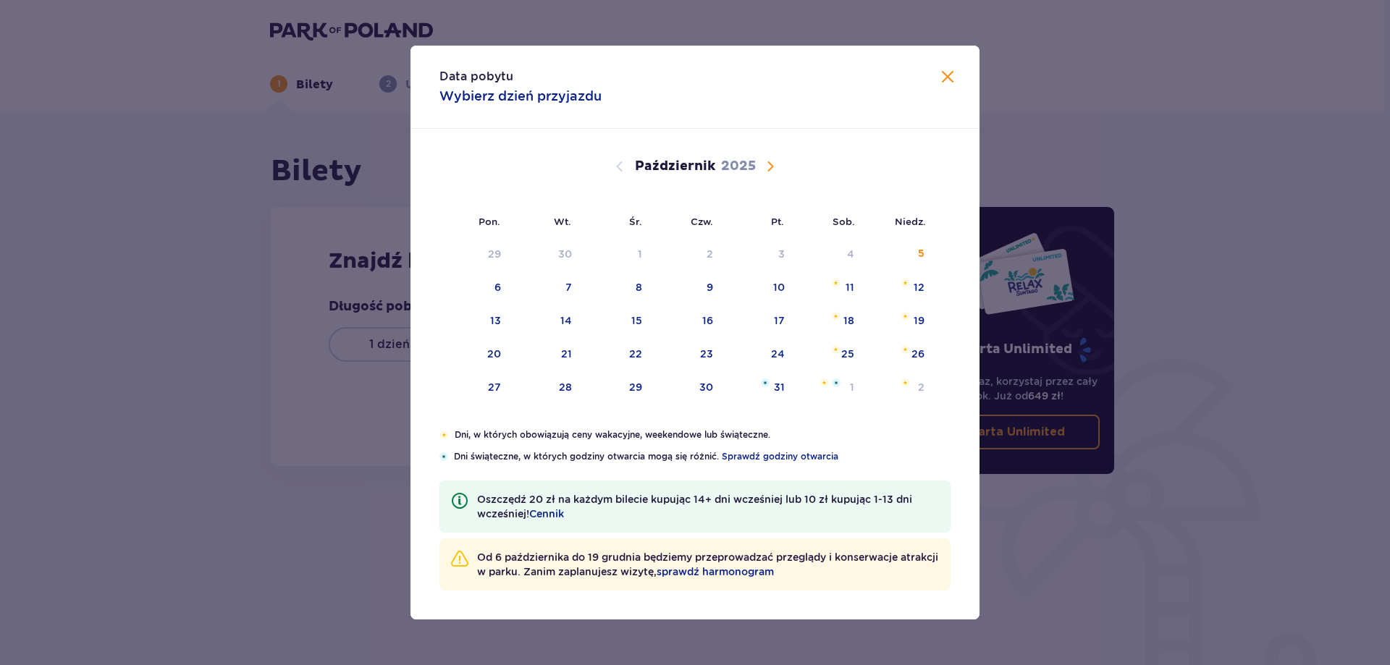
click at [767, 165] on span "Następny miesiąc" at bounding box center [770, 166] width 17 height 17
click at [772, 165] on span "Następny miesiąc" at bounding box center [770, 166] width 17 height 17
click at [773, 165] on span "Następny miesiąc" at bounding box center [770, 166] width 17 height 17
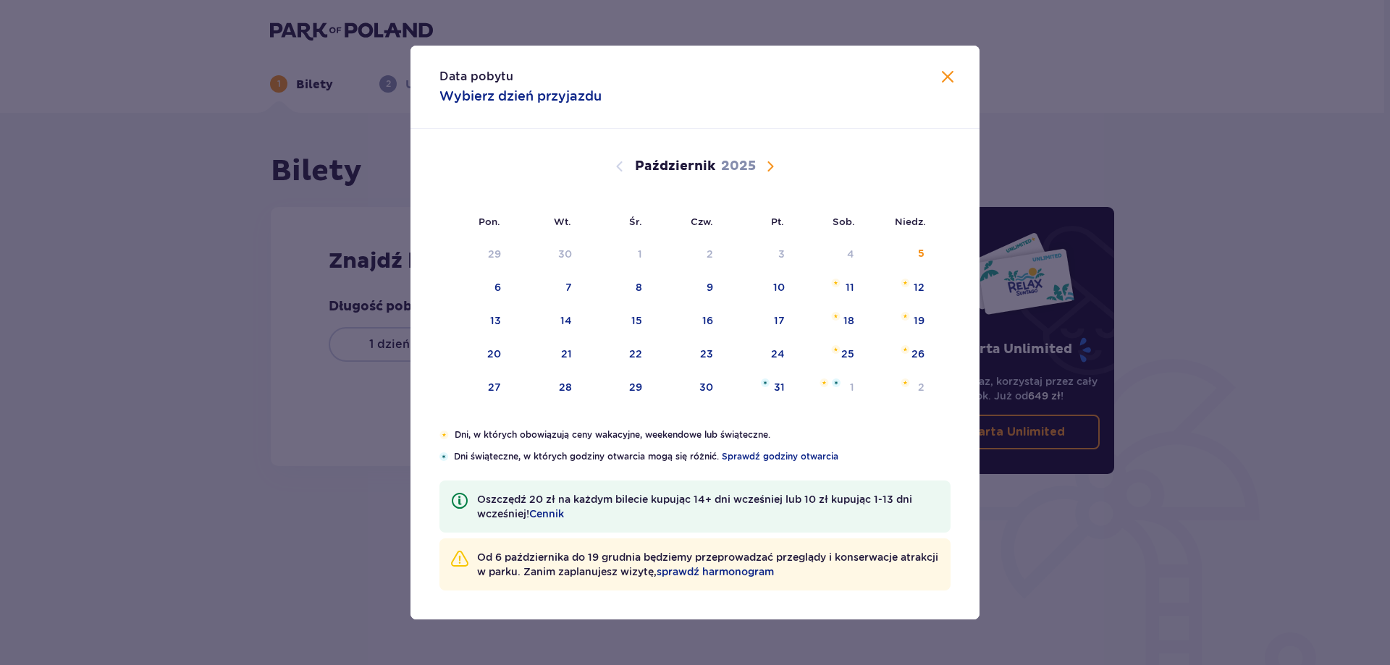
click at [773, 165] on span "Następny miesiąc" at bounding box center [770, 166] width 17 height 17
click at [772, 165] on span "Następny miesiąc" at bounding box center [770, 166] width 17 height 17
click at [621, 161] on span "Poprzedni miesiąc" at bounding box center [619, 166] width 17 height 17
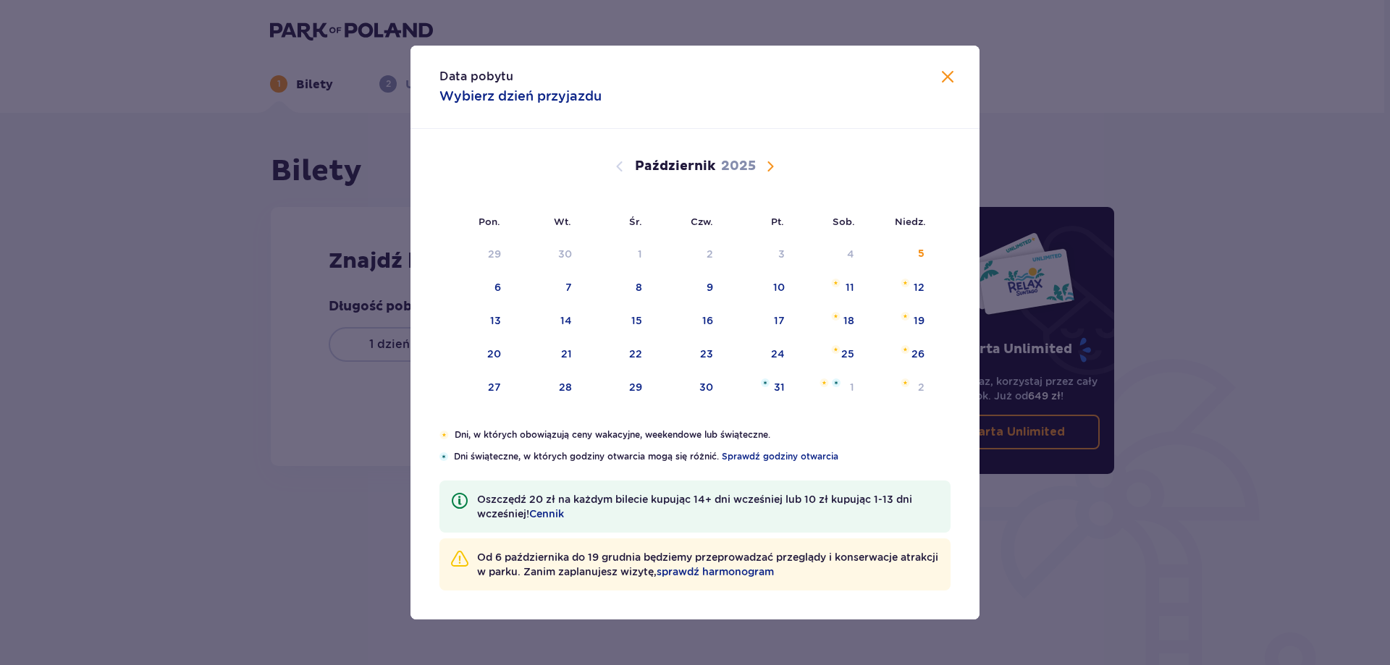
click at [621, 161] on span "Poprzedni miesiąc" at bounding box center [619, 166] width 17 height 17
click at [941, 83] on span "Zamknij" at bounding box center [947, 77] width 17 height 17
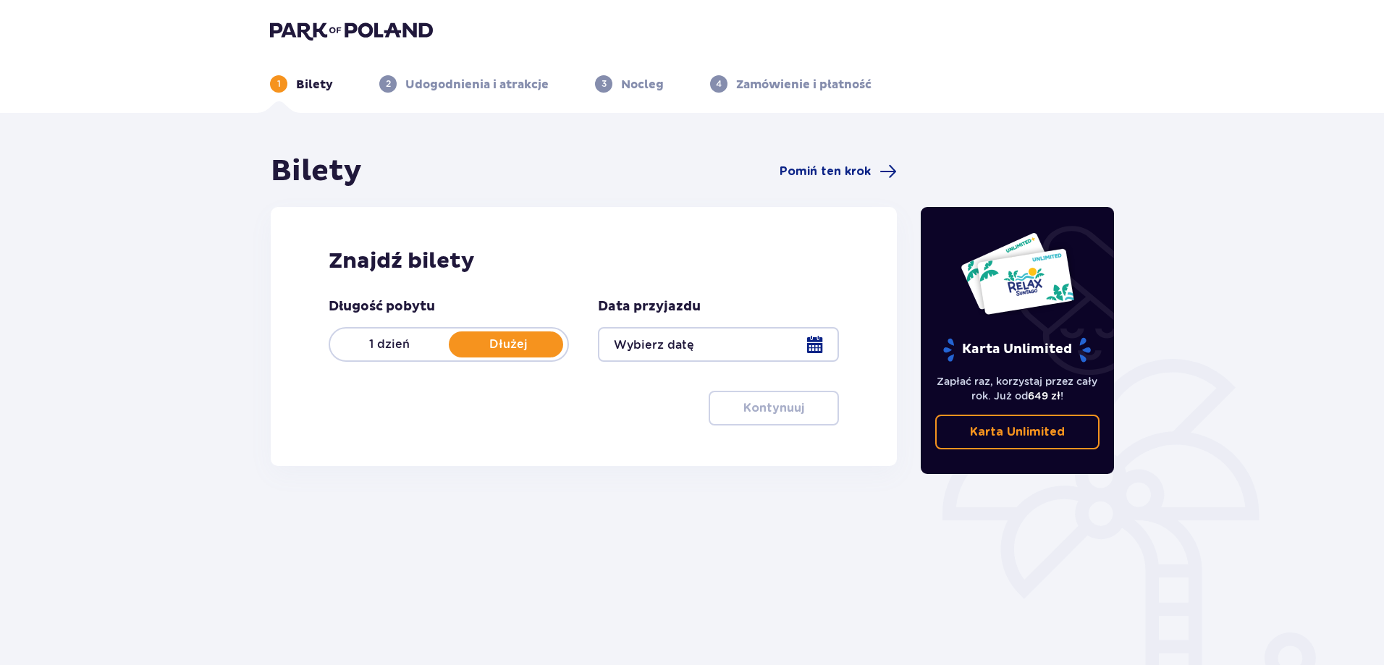
click at [715, 345] on div at bounding box center [718, 344] width 240 height 35
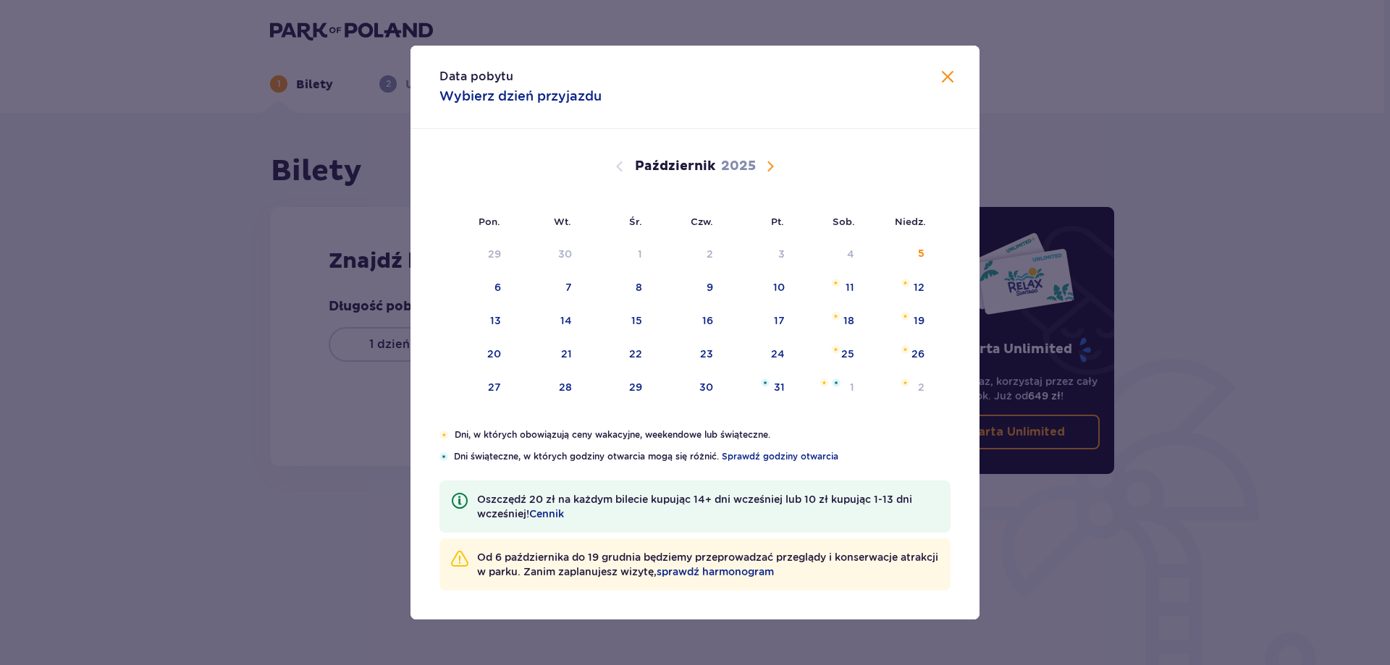
click at [774, 162] on span "Następny miesiąc" at bounding box center [770, 166] width 17 height 17
click at [620, 387] on div "31" at bounding box center [617, 388] width 72 height 32
click at [777, 381] on div "2" at bounding box center [779, 387] width 7 height 14
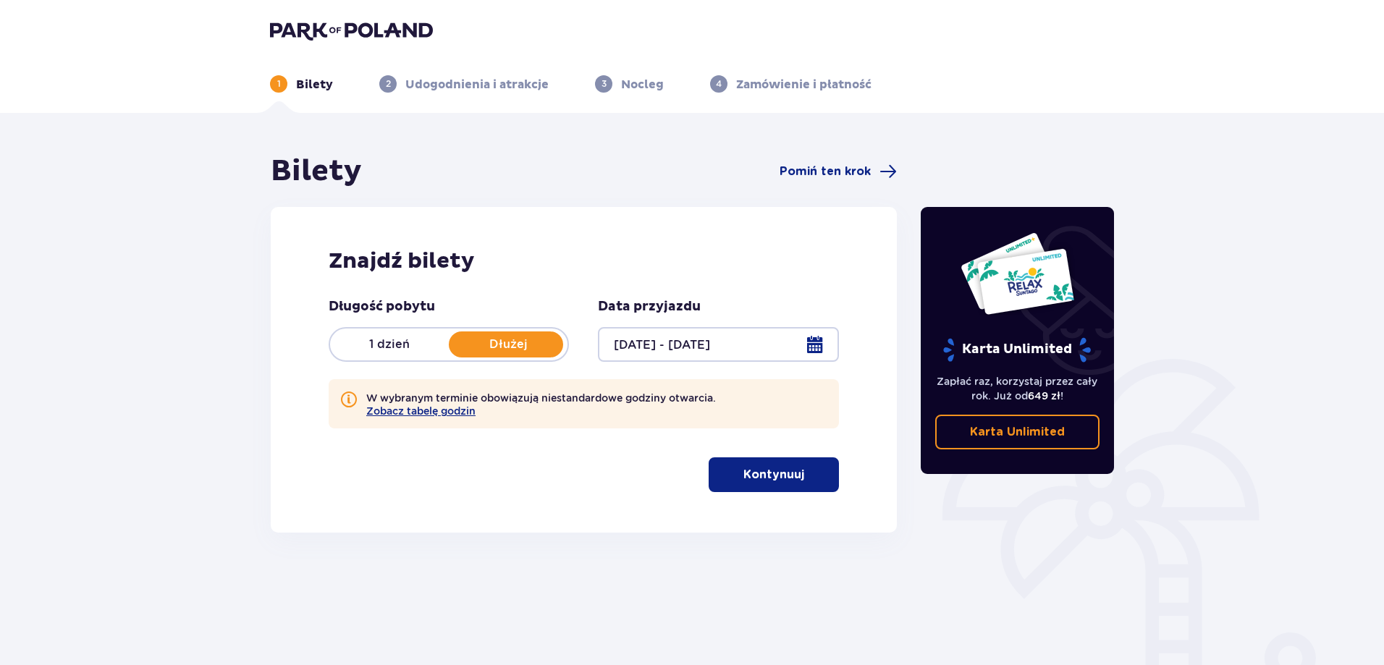
click at [775, 476] on p "Kontynuuj" at bounding box center [773, 475] width 61 height 16
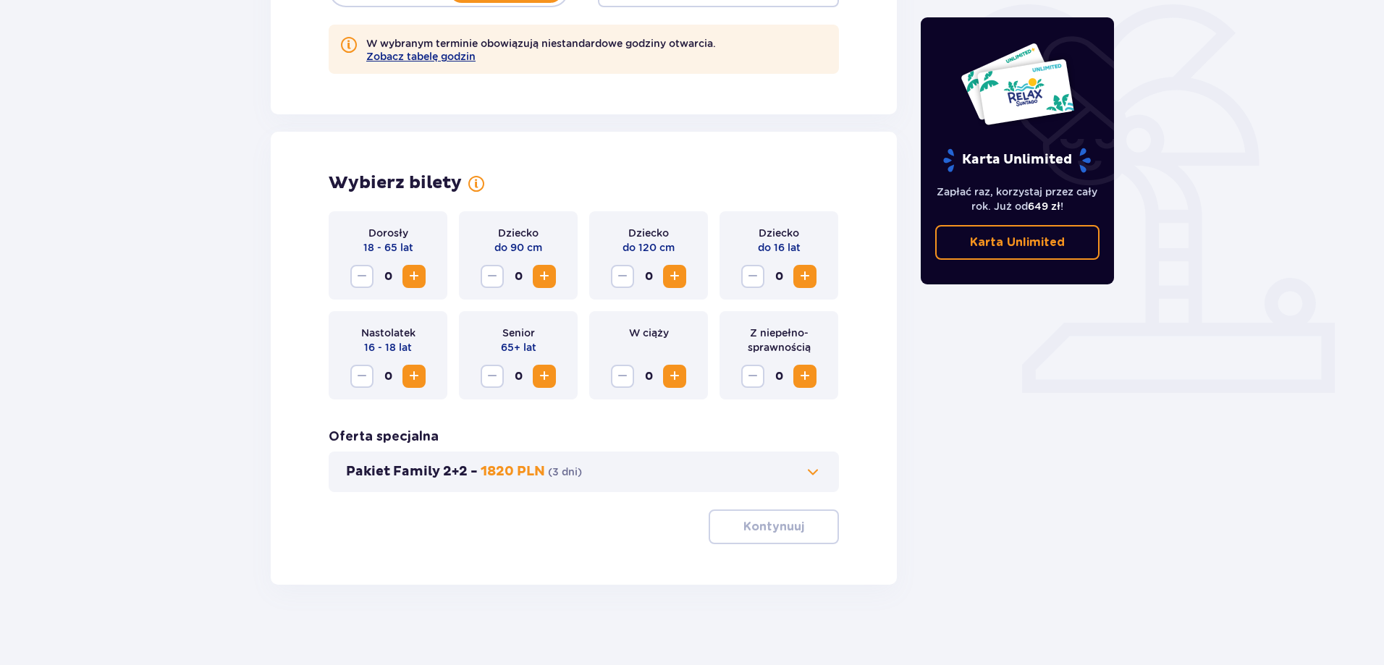
scroll to position [361, 0]
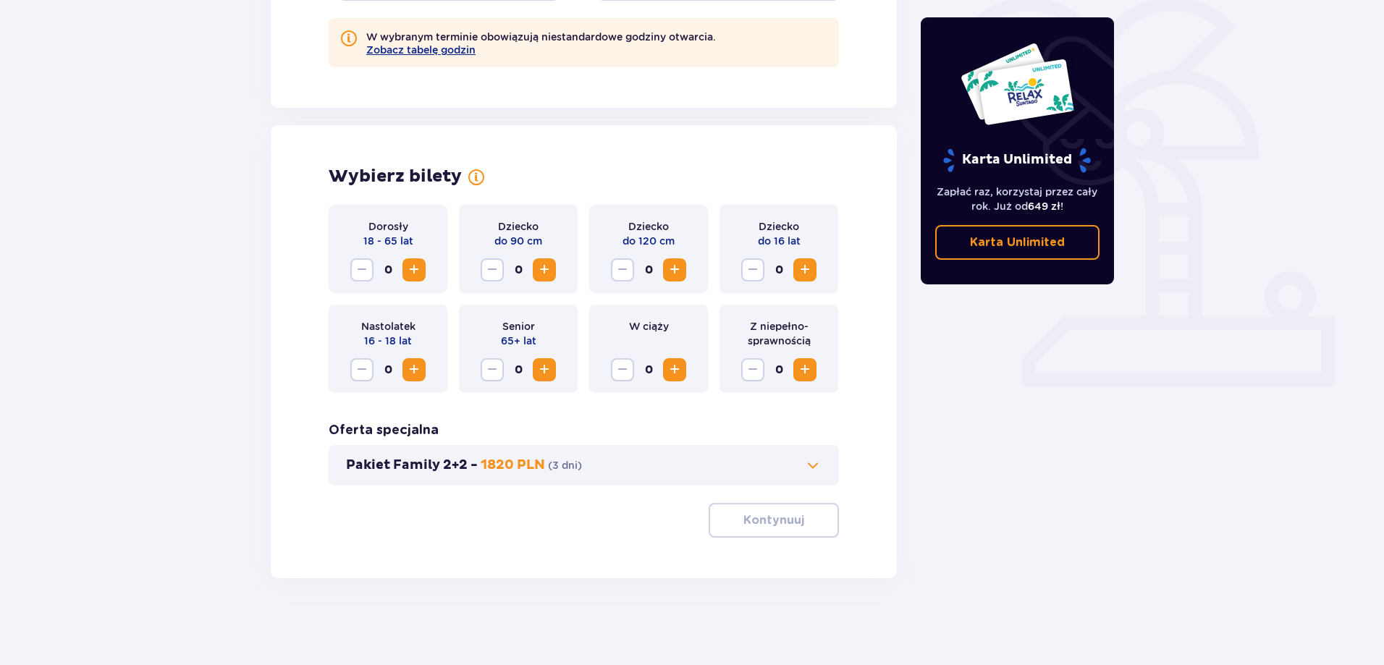
click at [405, 269] on button "Zwiększ" at bounding box center [414, 269] width 23 height 23
click at [678, 262] on span "Zwiększ" at bounding box center [674, 269] width 17 height 17
click at [768, 520] on p "Kontynuuj" at bounding box center [773, 521] width 61 height 16
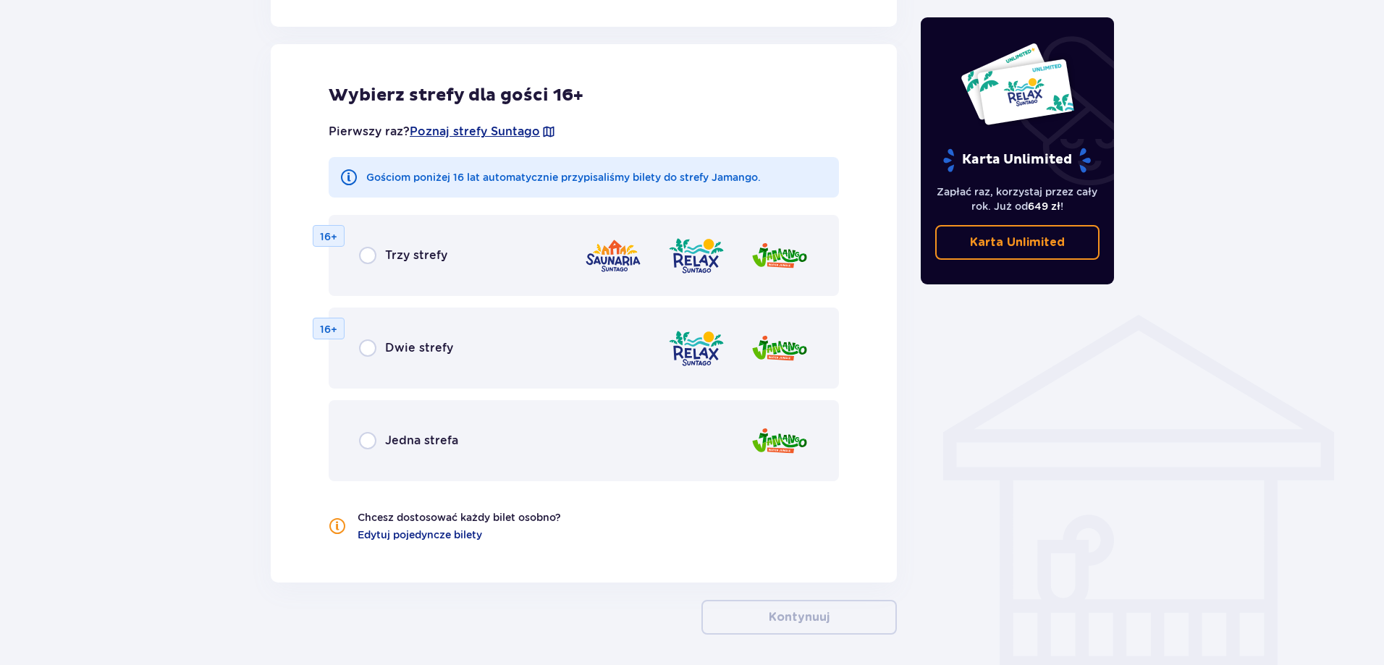
scroll to position [870, 0]
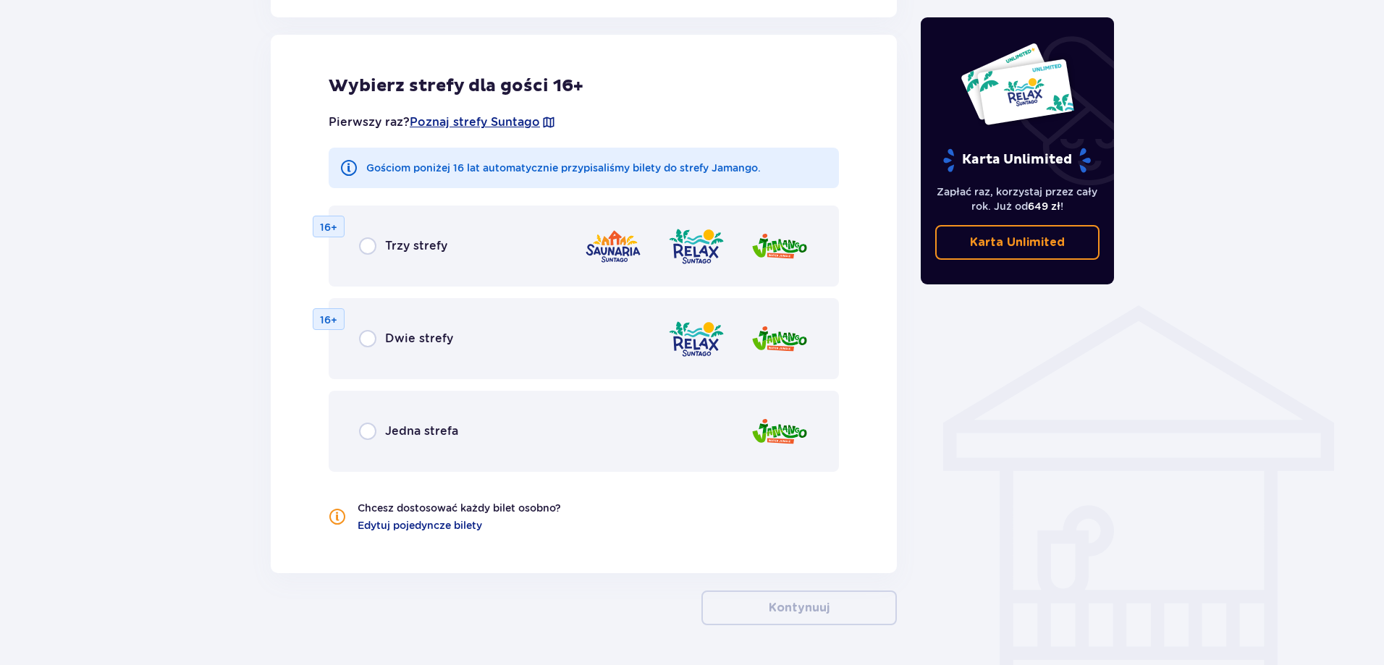
click at [474, 413] on div "Jedna strefa" at bounding box center [584, 431] width 510 height 81
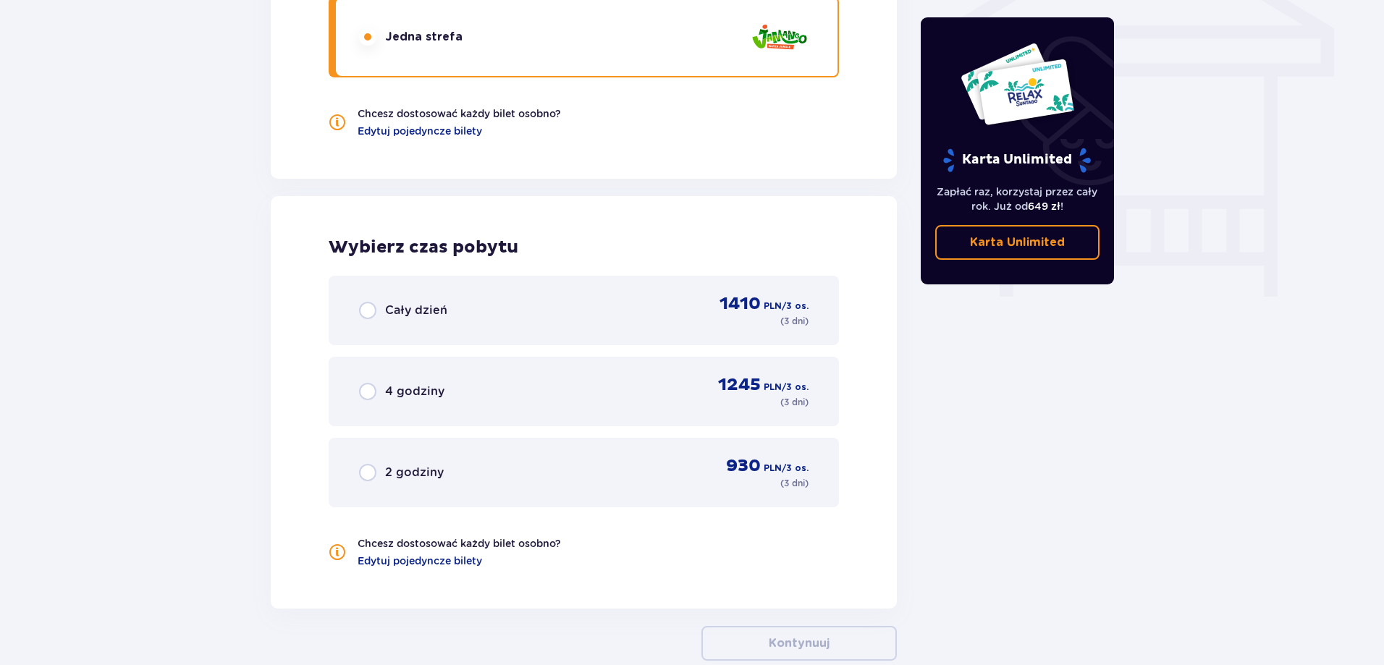
scroll to position [1347, 0]
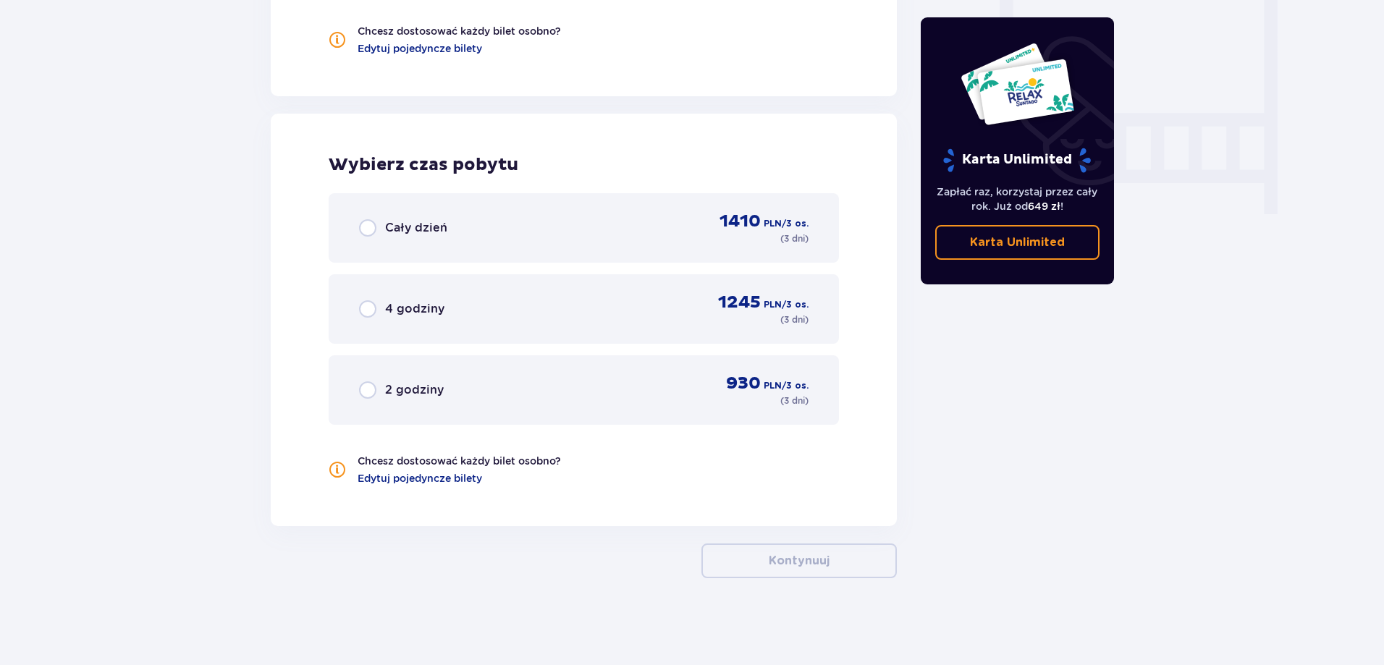
click at [441, 159] on h2 "Wybierz czas pobytu" at bounding box center [584, 165] width 510 height 22
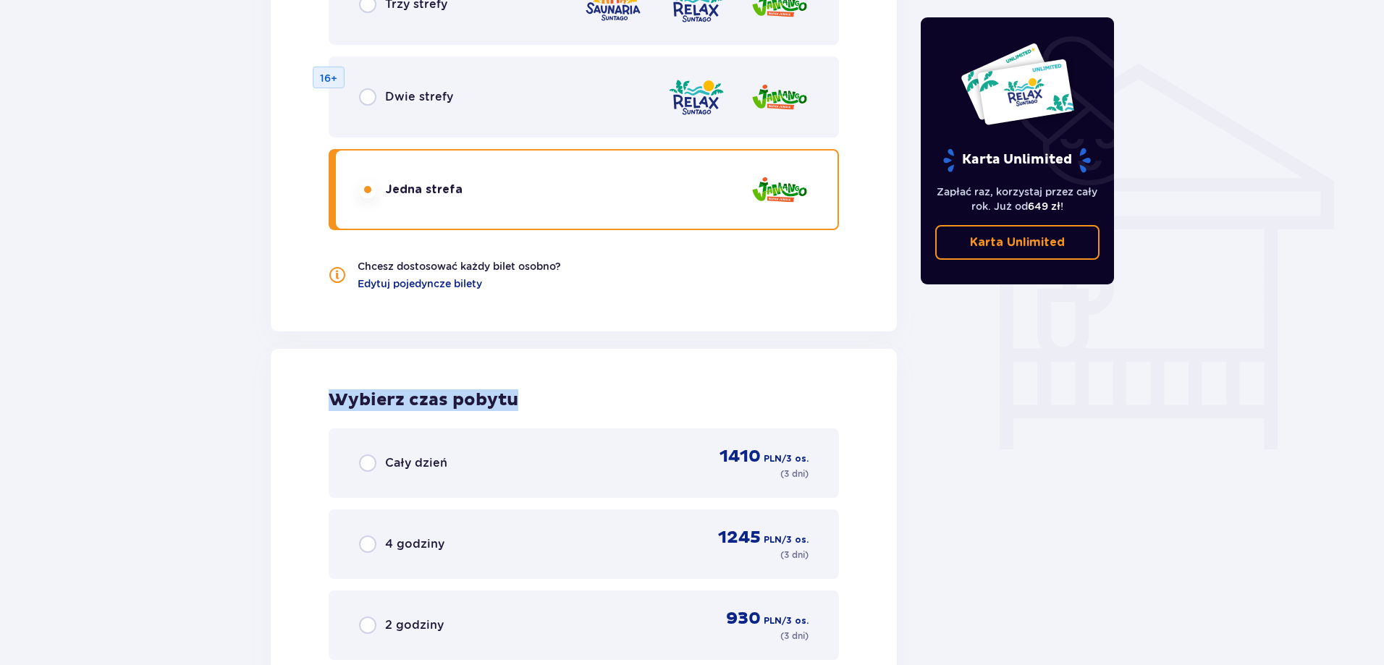
scroll to position [985, 0]
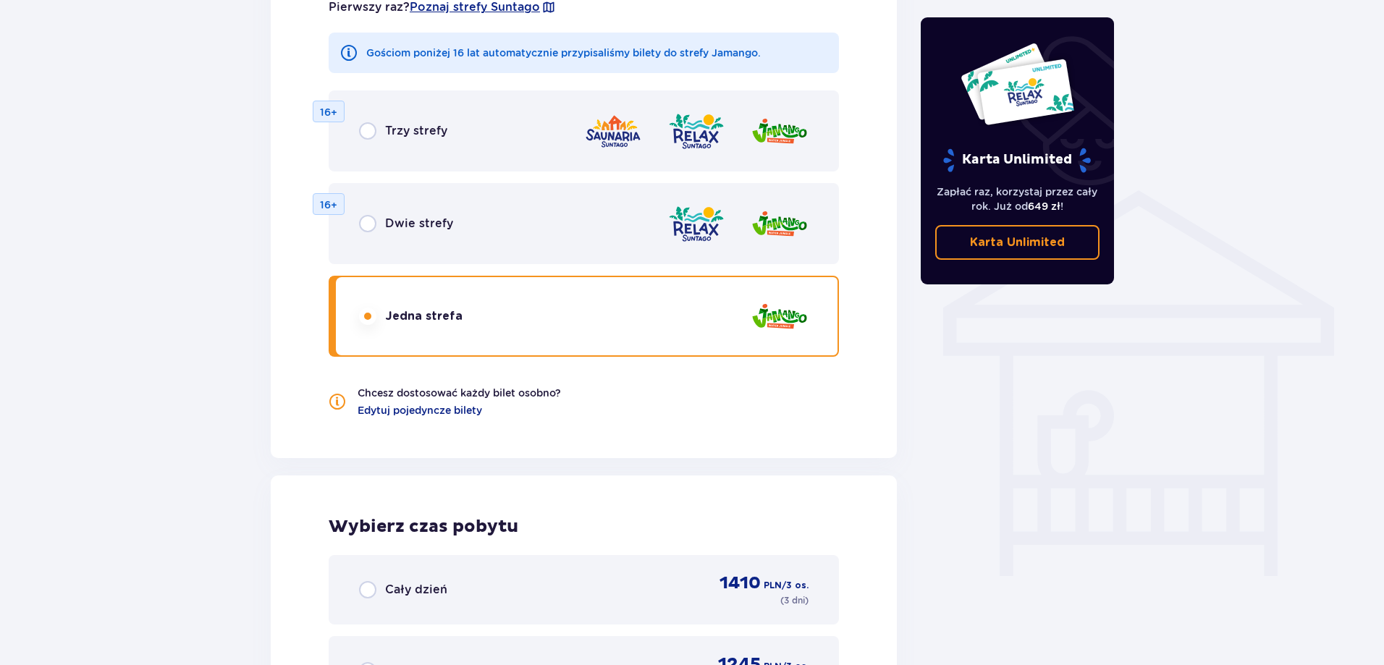
click at [561, 392] on p "Chcesz dostosować każdy bilet osobno?" at bounding box center [459, 393] width 203 height 14
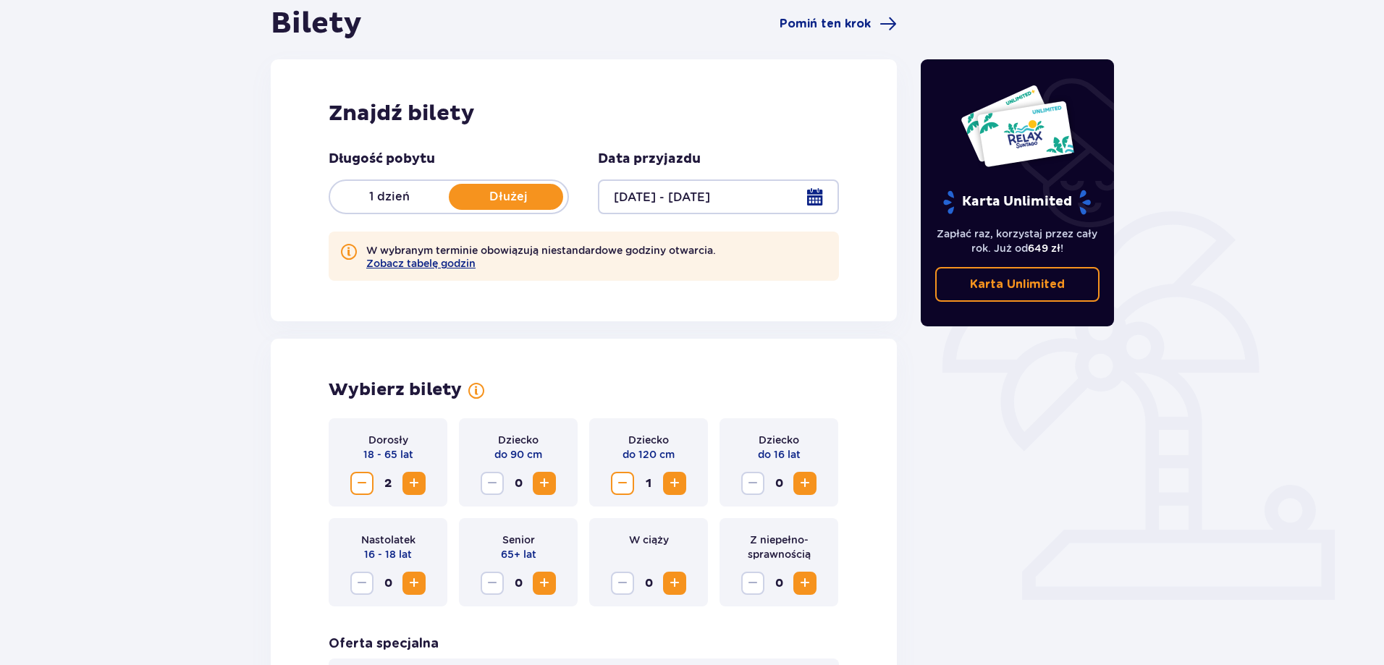
scroll to position [44, 0]
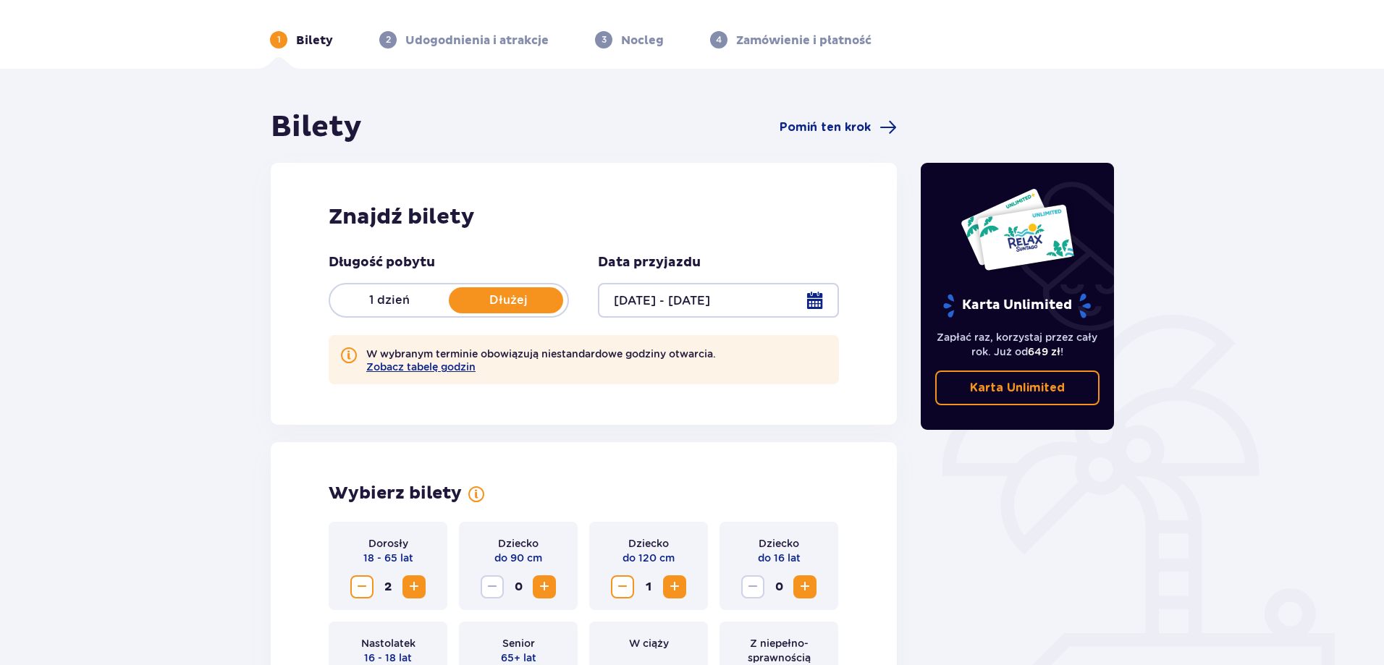
click at [699, 300] on div at bounding box center [718, 300] width 240 height 35
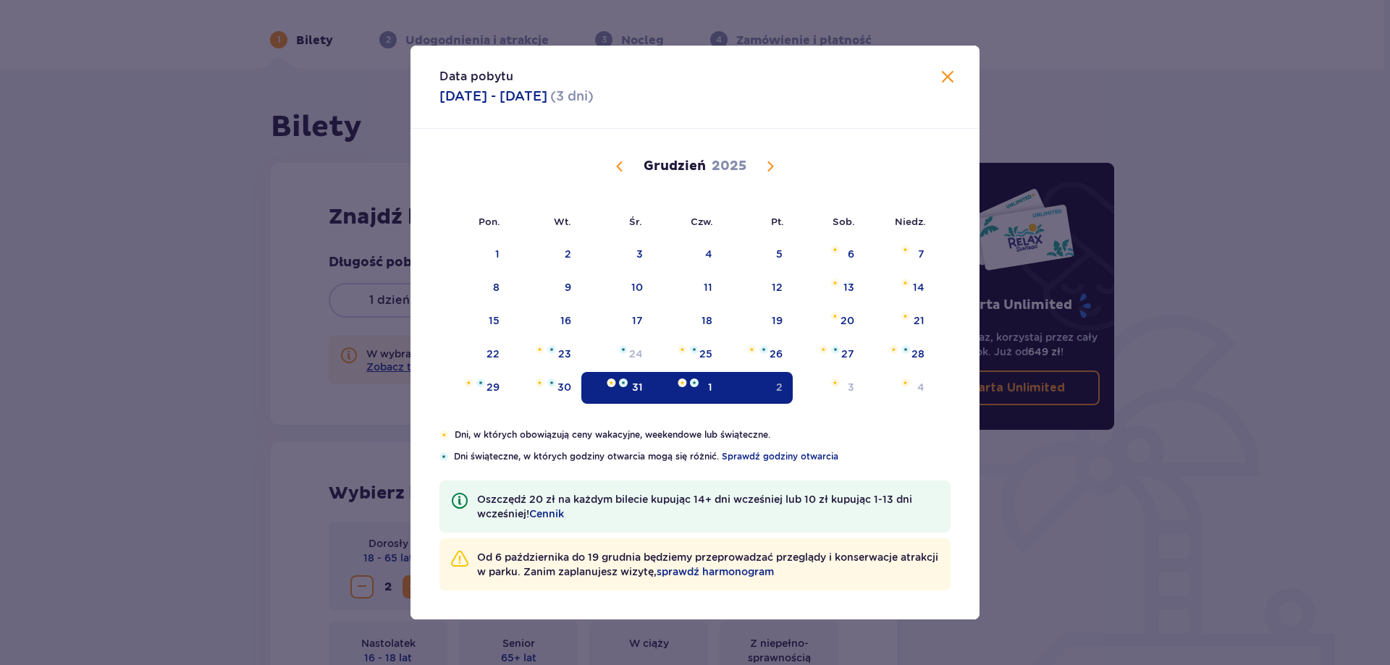
click at [607, 381] on img "Data zaznaczona. środa, 31 grudnia 2025" at bounding box center [611, 383] width 9 height 9
click at [689, 388] on div "1" at bounding box center [688, 388] width 70 height 32
type input "31.12.25 - 01.01.26"
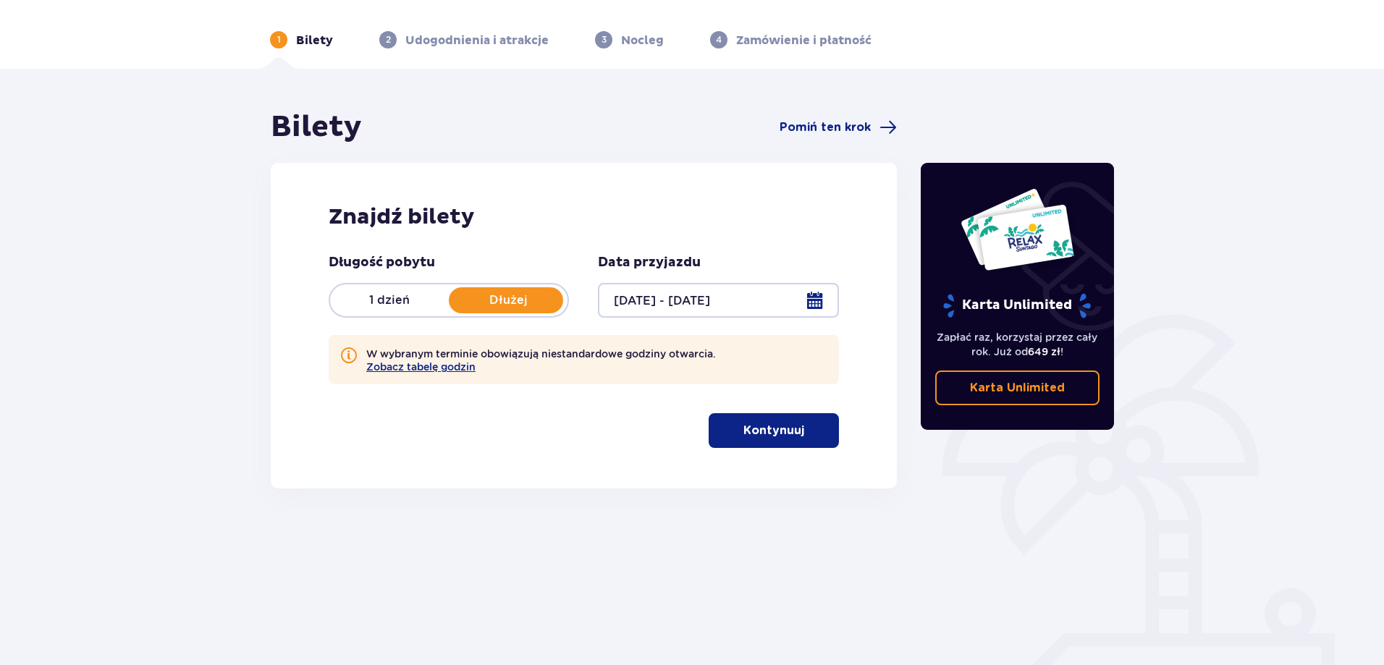
click at [764, 435] on p "Kontynuuj" at bounding box center [773, 431] width 61 height 16
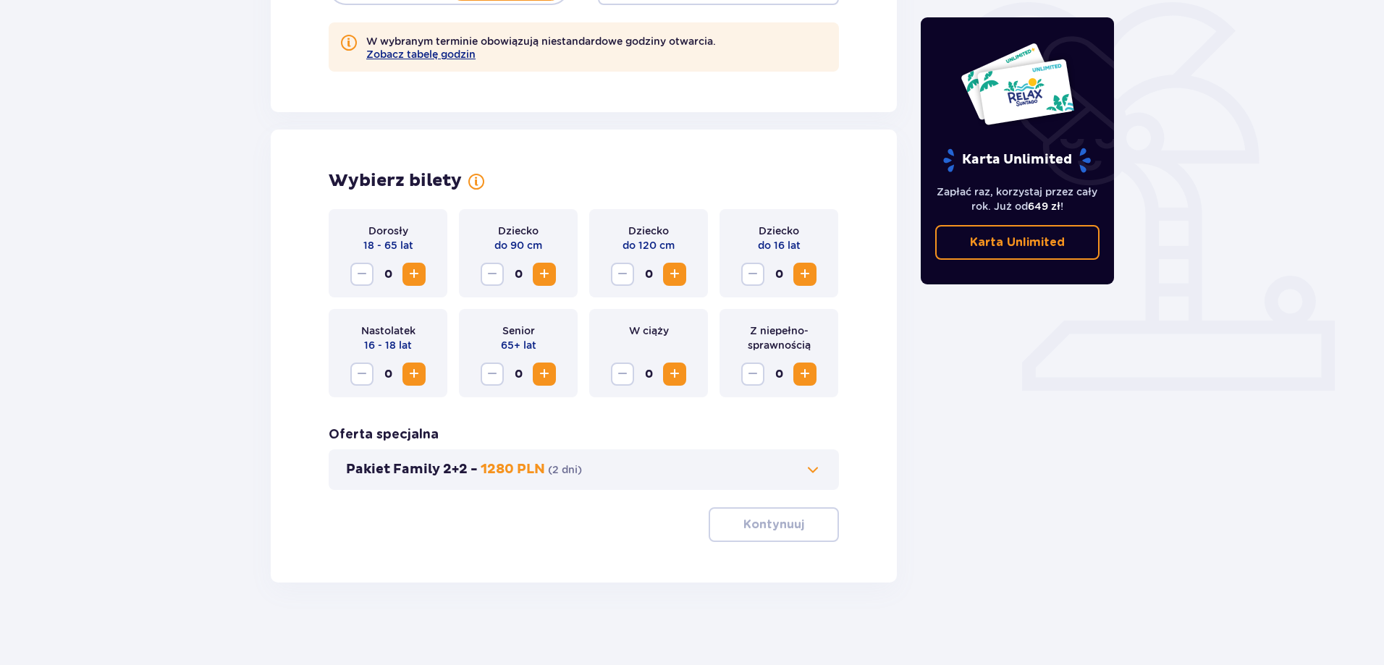
scroll to position [361, 0]
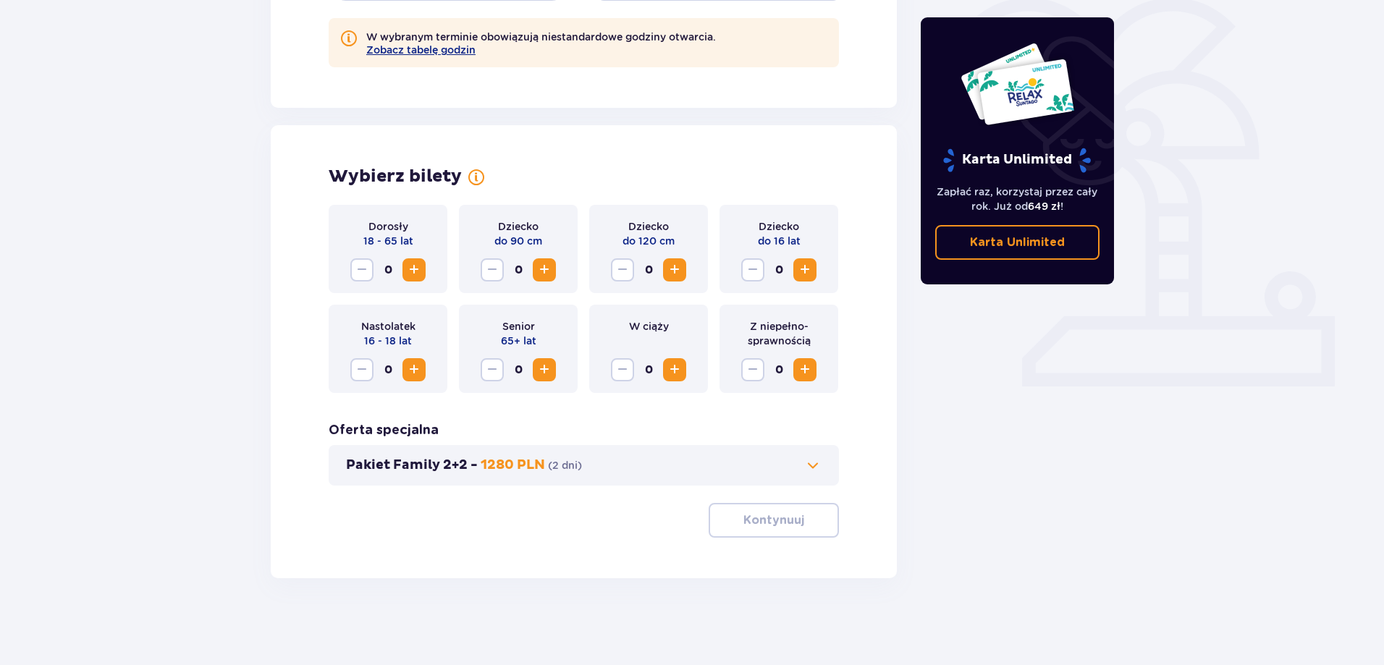
click at [410, 261] on span "Zwiększ" at bounding box center [413, 269] width 17 height 17
click at [675, 258] on div "Dziecko do 120 cm 0" at bounding box center [648, 249] width 119 height 88
click at [673, 269] on span "Zwiększ" at bounding box center [674, 269] width 17 height 17
click at [753, 513] on p "Kontynuuj" at bounding box center [773, 521] width 61 height 16
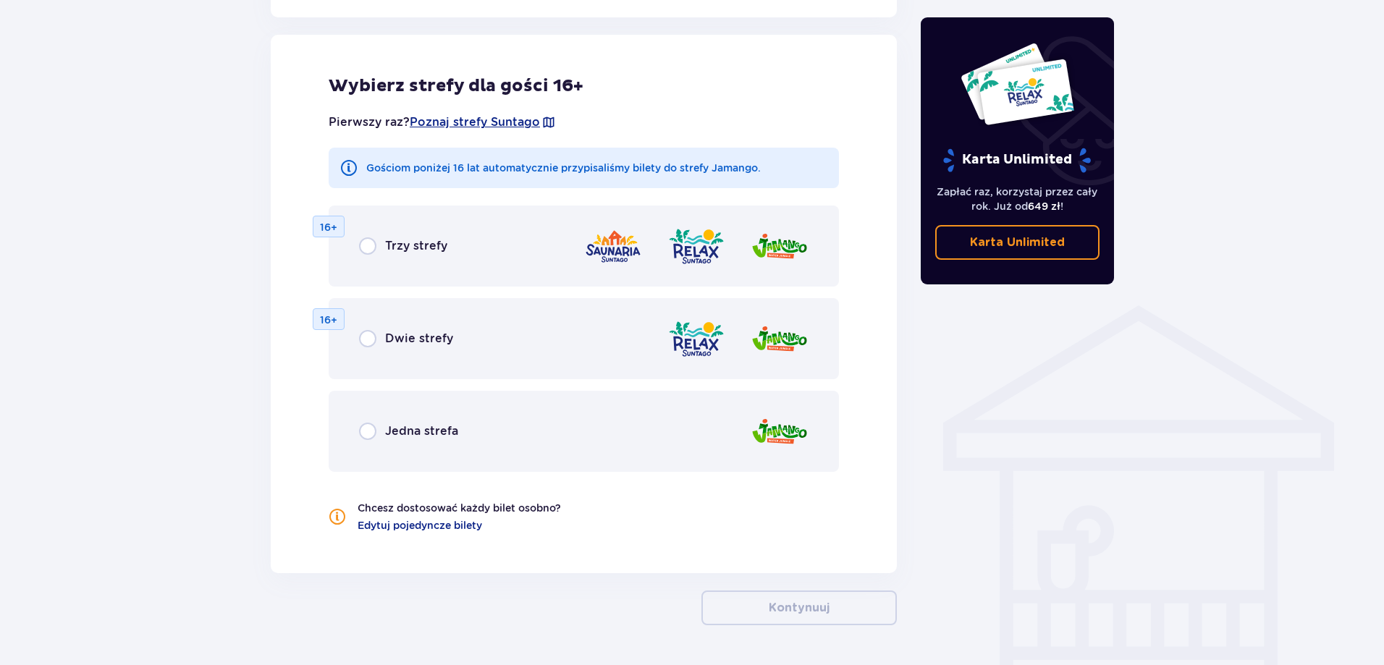
click at [476, 421] on div "Jedna strefa" at bounding box center [584, 431] width 510 height 81
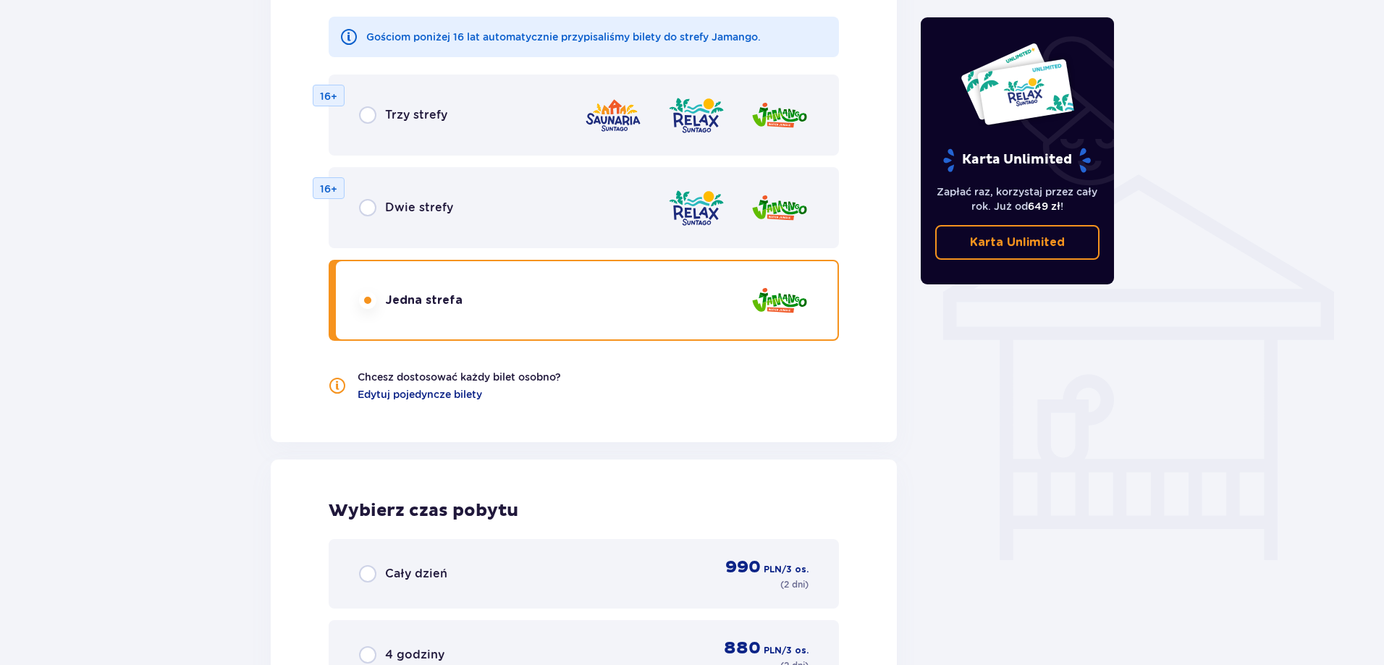
scroll to position [985, 0]
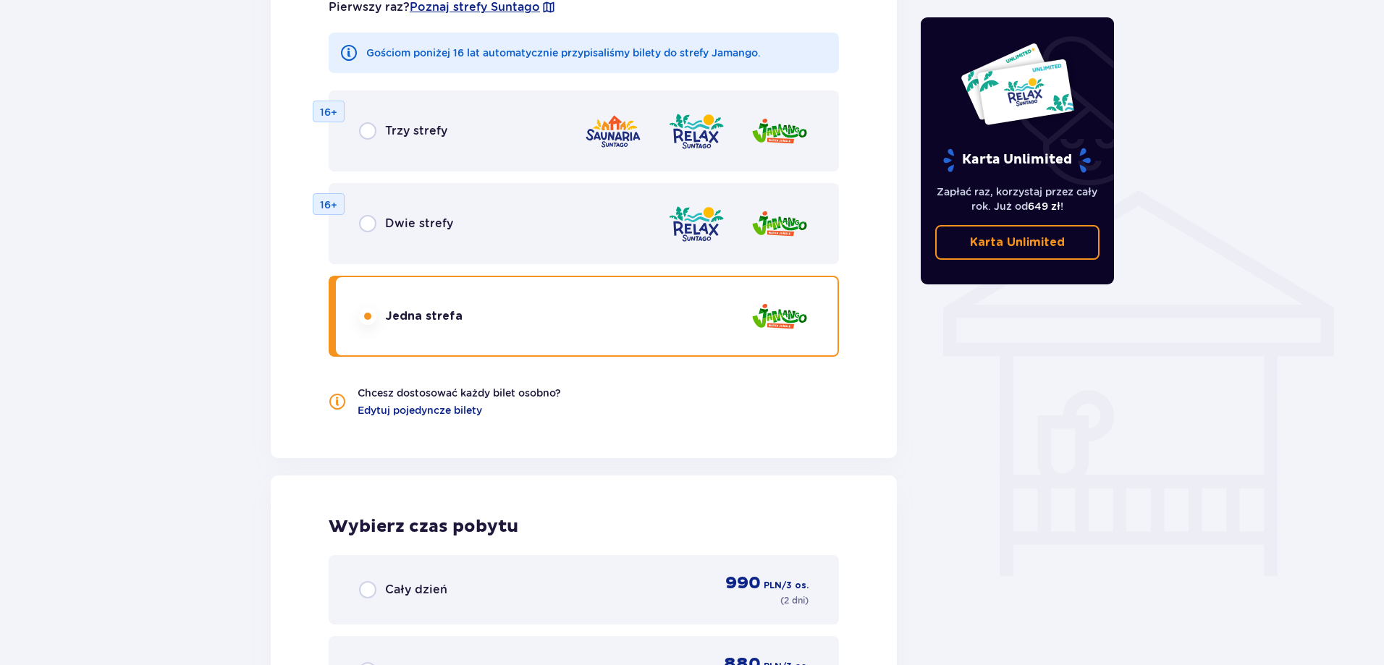
click at [473, 237] on div "Dwie strefy 16+" at bounding box center [584, 223] width 510 height 81
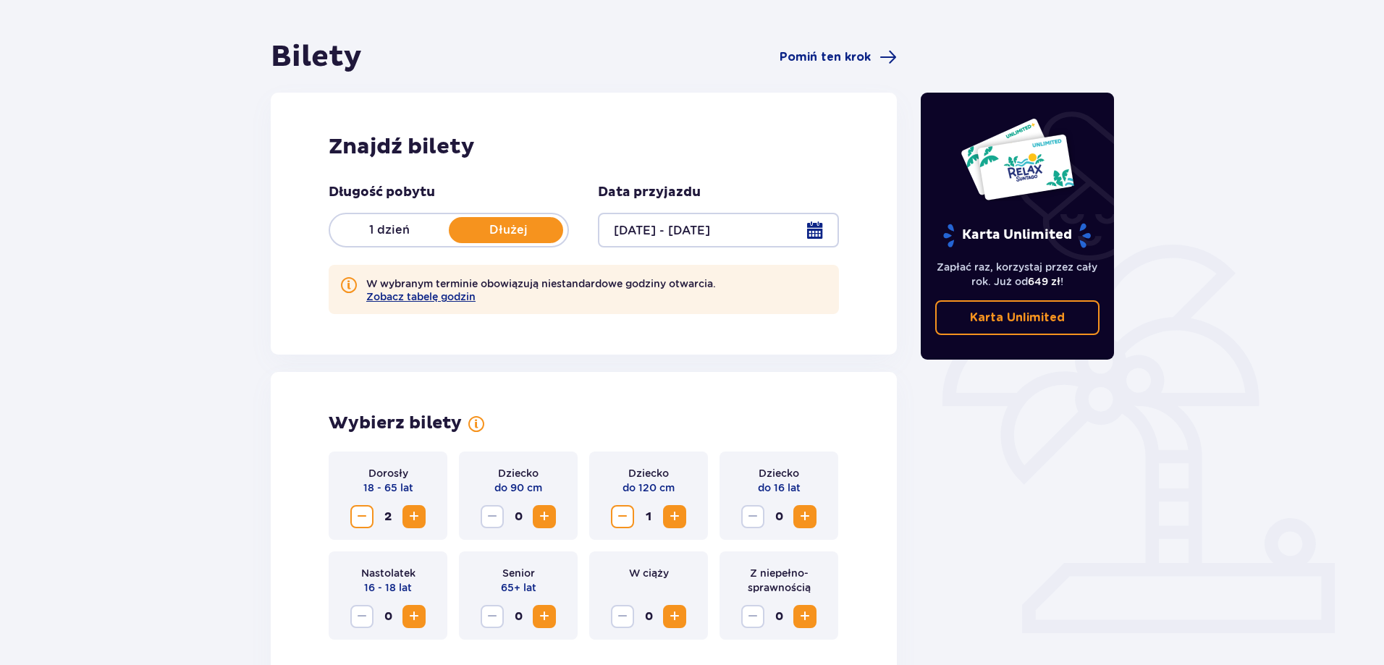
scroll to position [0, 0]
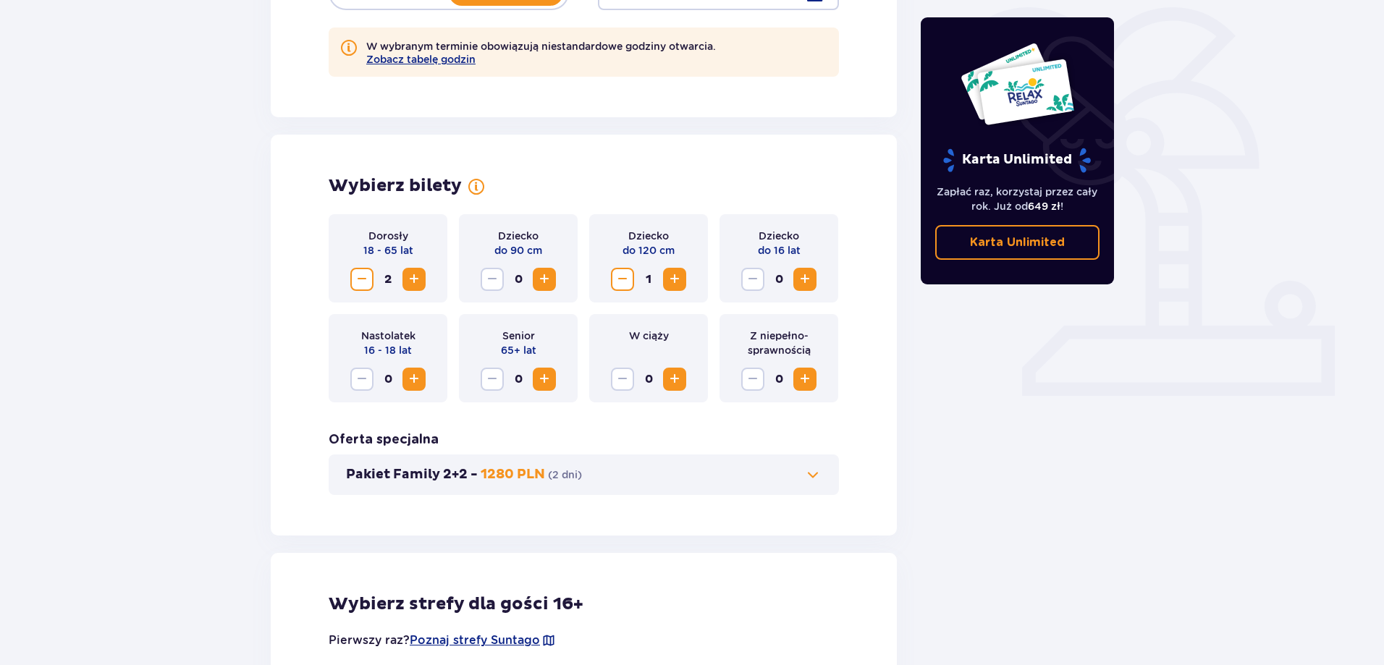
scroll to position [652, 0]
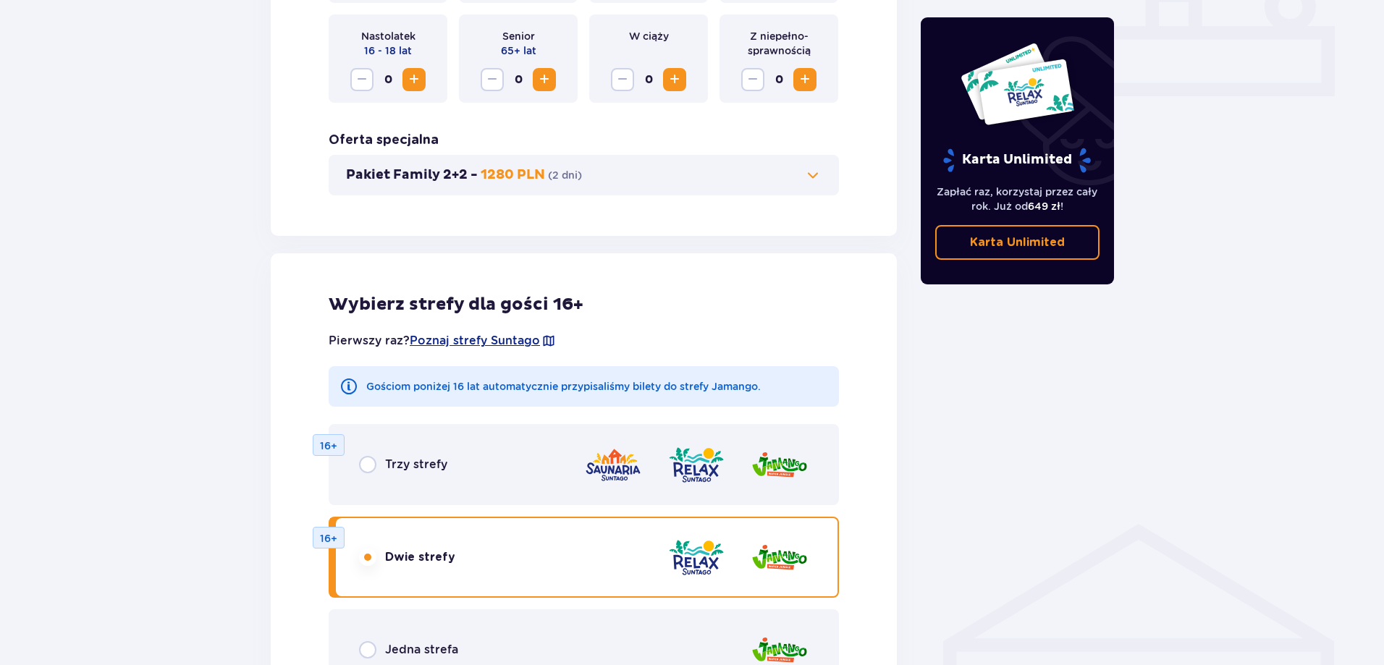
click at [576, 389] on p "Gościom poniżej 16 lat automatycznie przypisaliśmy bilety do strefy Jamango." at bounding box center [563, 386] width 395 height 14
click at [650, 383] on p "Gościom poniżej 16 lat automatycznie przypisaliśmy bilety do strefy Jamango." at bounding box center [563, 386] width 395 height 14
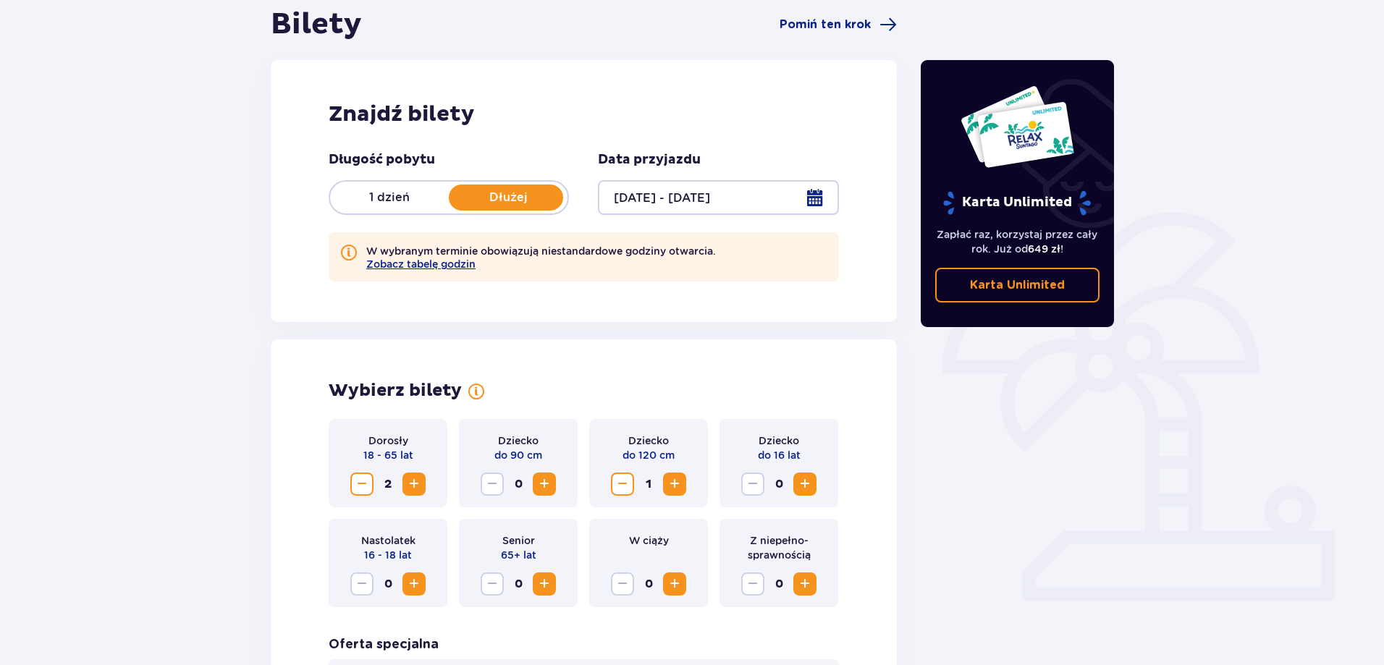
scroll to position [0, 0]
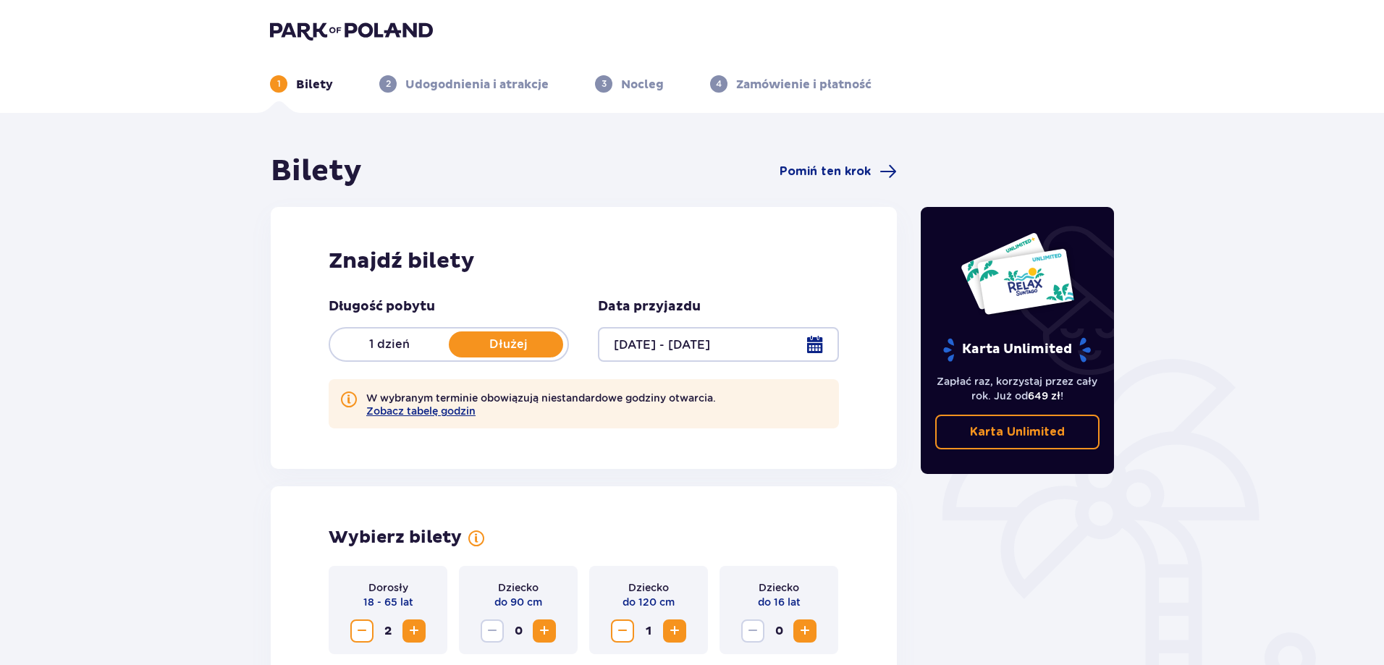
click at [326, 28] on img at bounding box center [351, 30] width 163 height 20
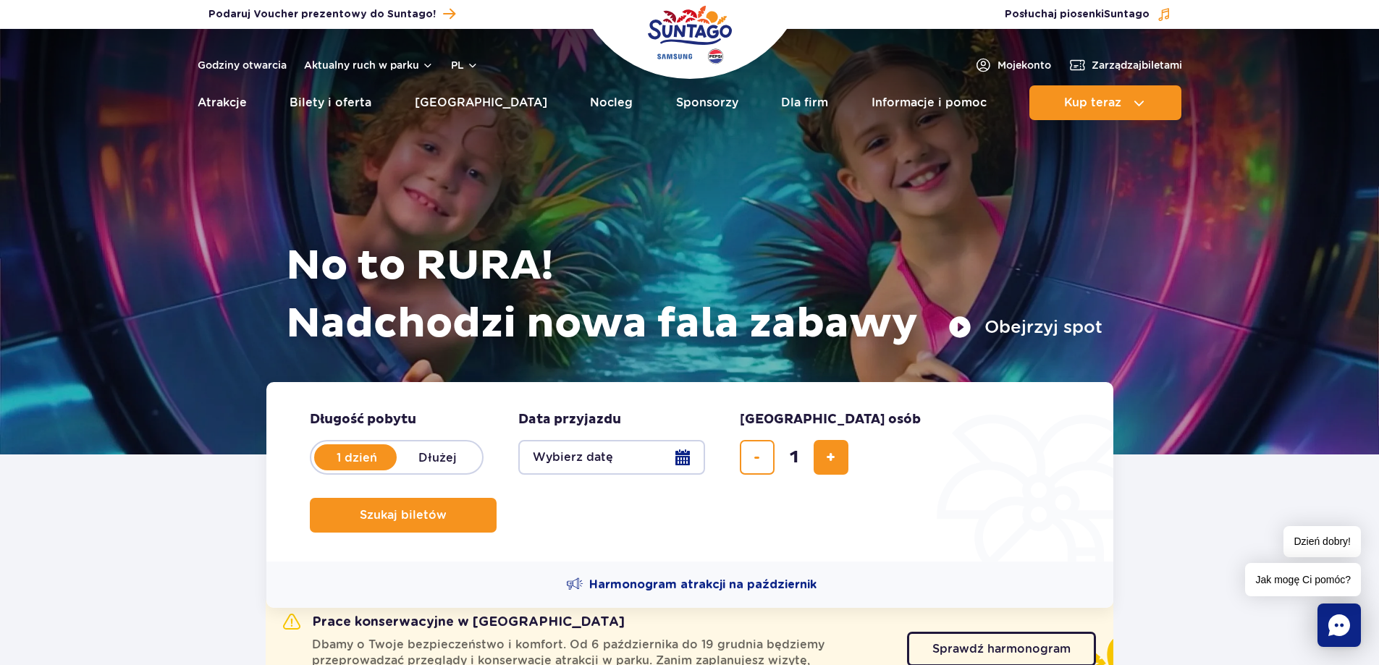
click at [374, 424] on span "Długość pobytu" at bounding box center [363, 419] width 106 height 17
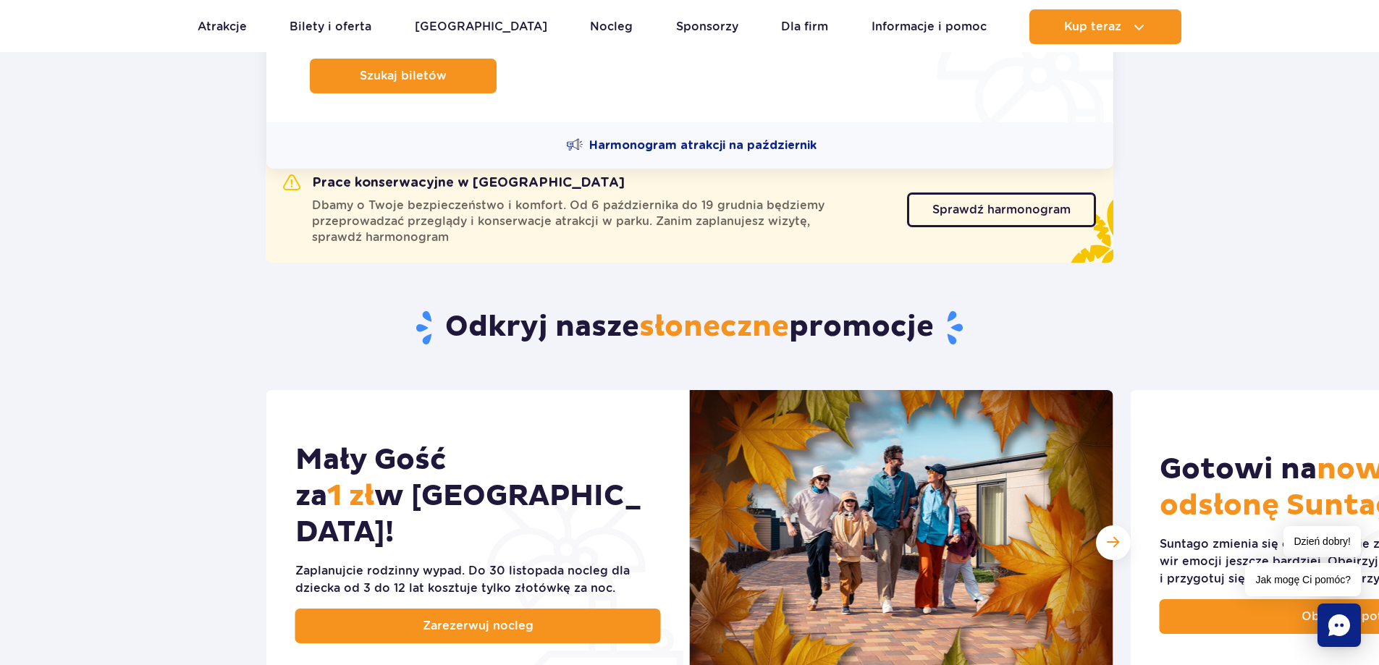
scroll to position [796, 0]
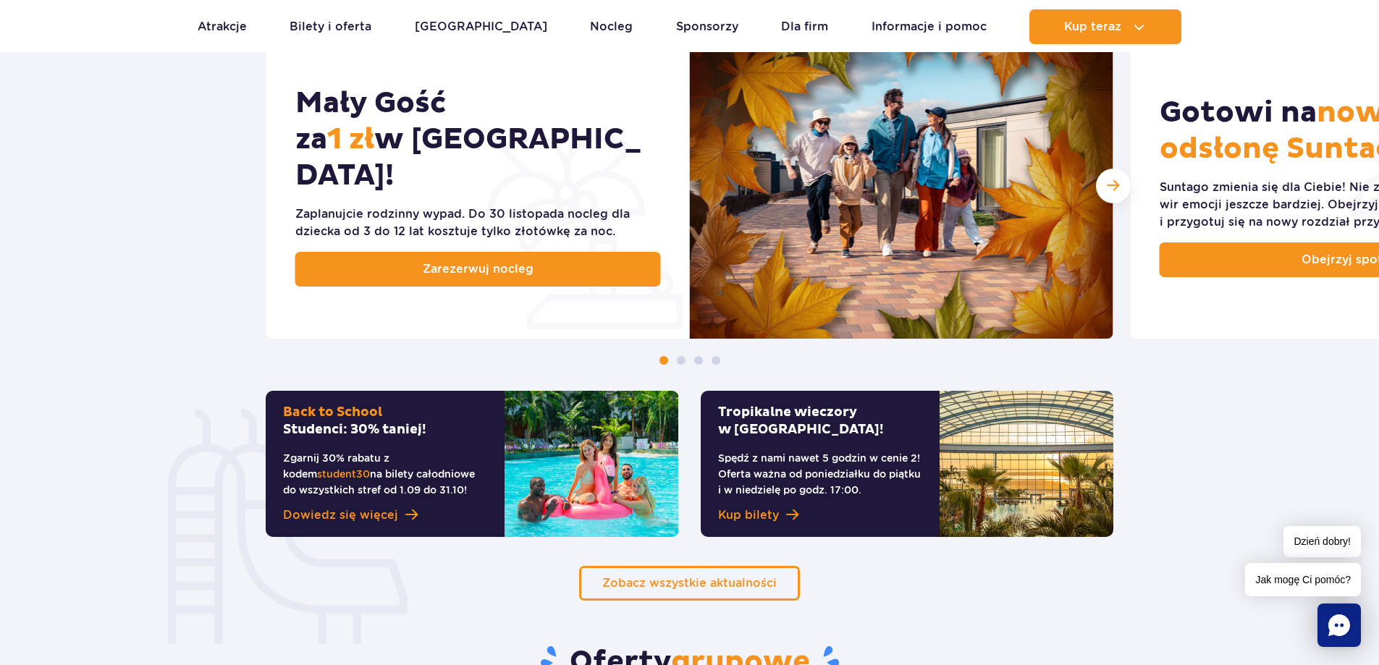
click at [521, 216] on div "Zaplanujcie rodzinny wypad. Do 30 listopada nocleg dla dziecka od 3 do 12 lat k…" at bounding box center [478, 223] width 366 height 35
click at [522, 208] on div "Zaplanujcie rodzinny wypad. Do 30 listopada nocleg dla dziecka od 3 do 12 lat k…" at bounding box center [478, 223] width 366 height 35
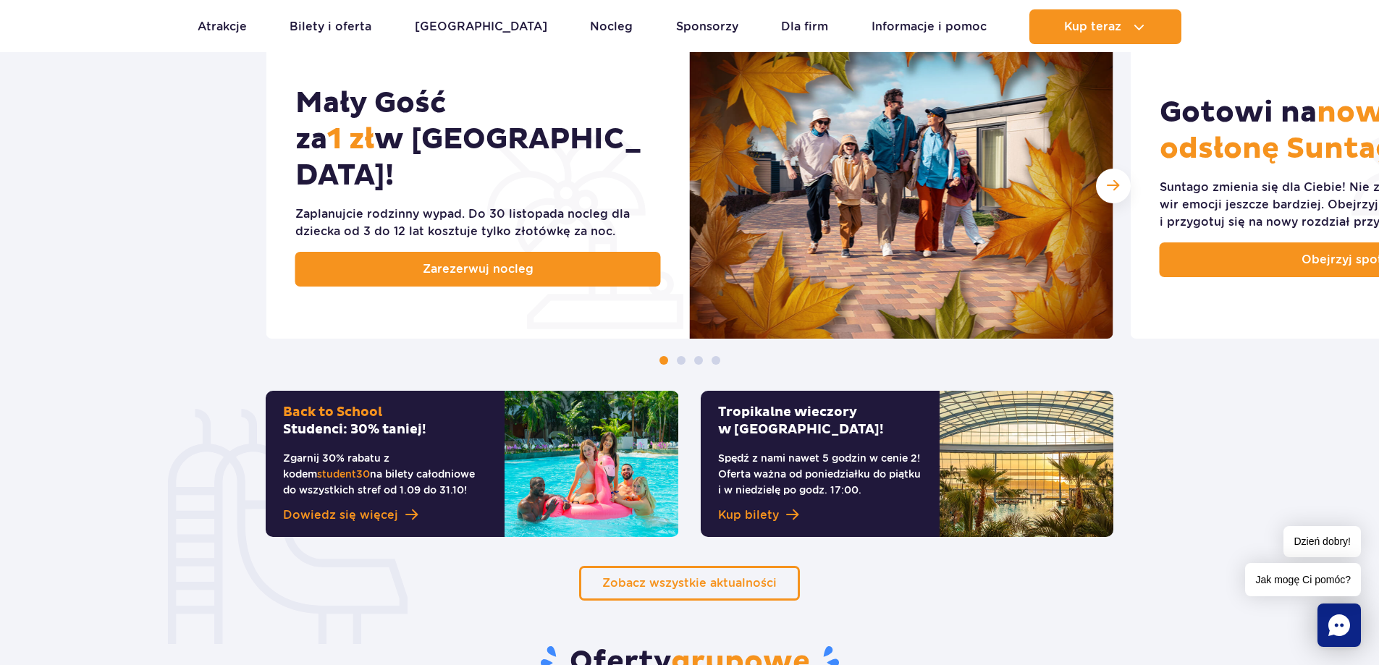
click at [522, 208] on div "Zaplanujcie rodzinny wypad. Do 30 listopada nocleg dla dziecka od 3 do 12 lat k…" at bounding box center [478, 223] width 366 height 35
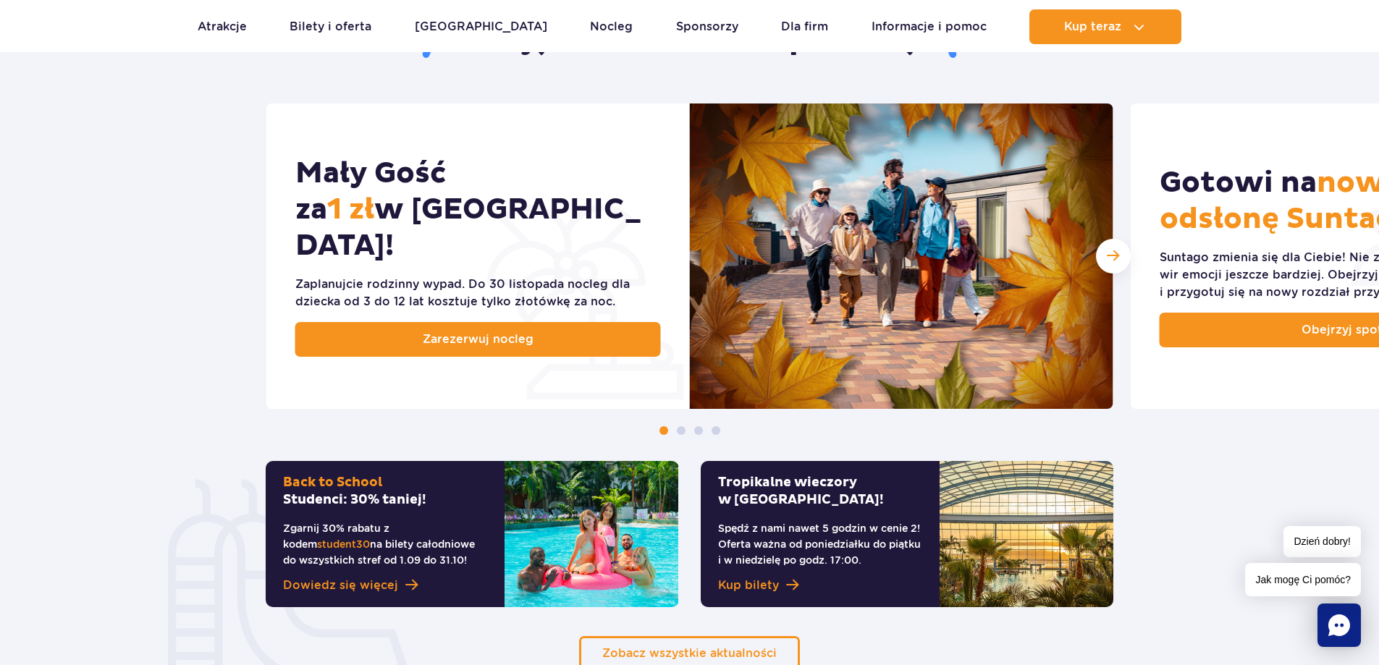
scroll to position [579, 0]
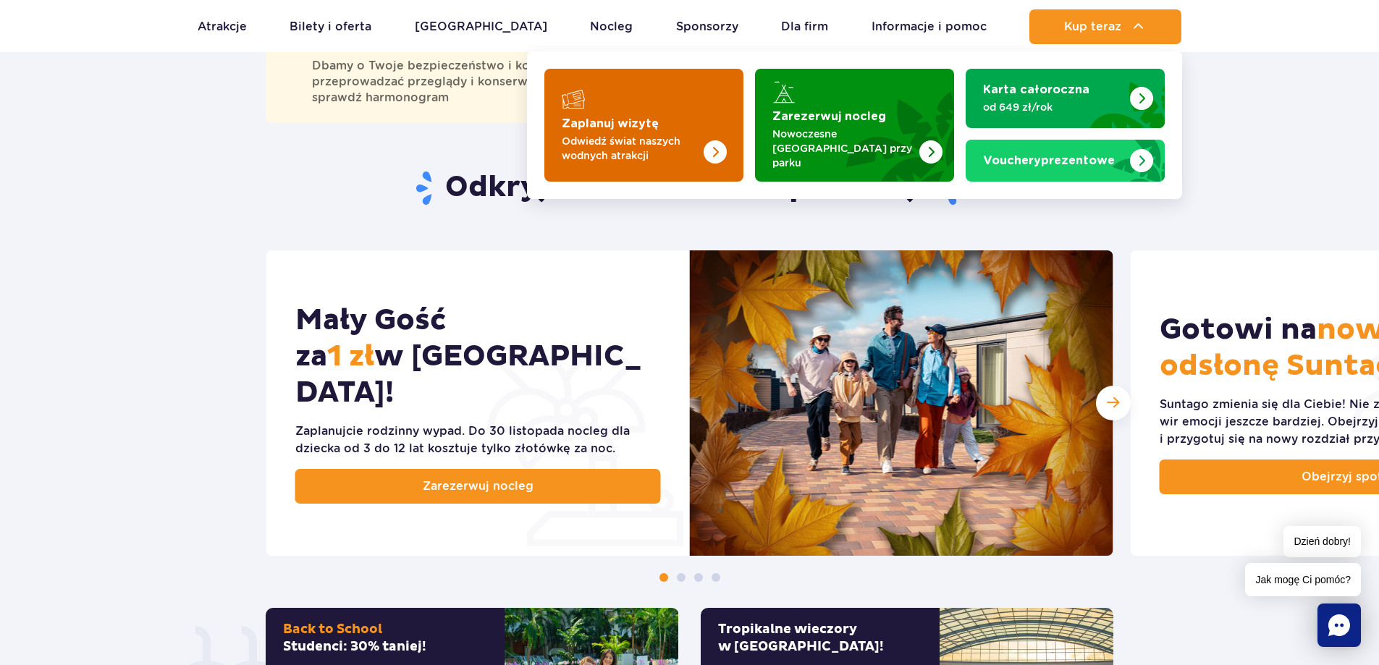
click at [683, 122] on img "Zaplanuj wizytę" at bounding box center [685, 125] width 115 height 113
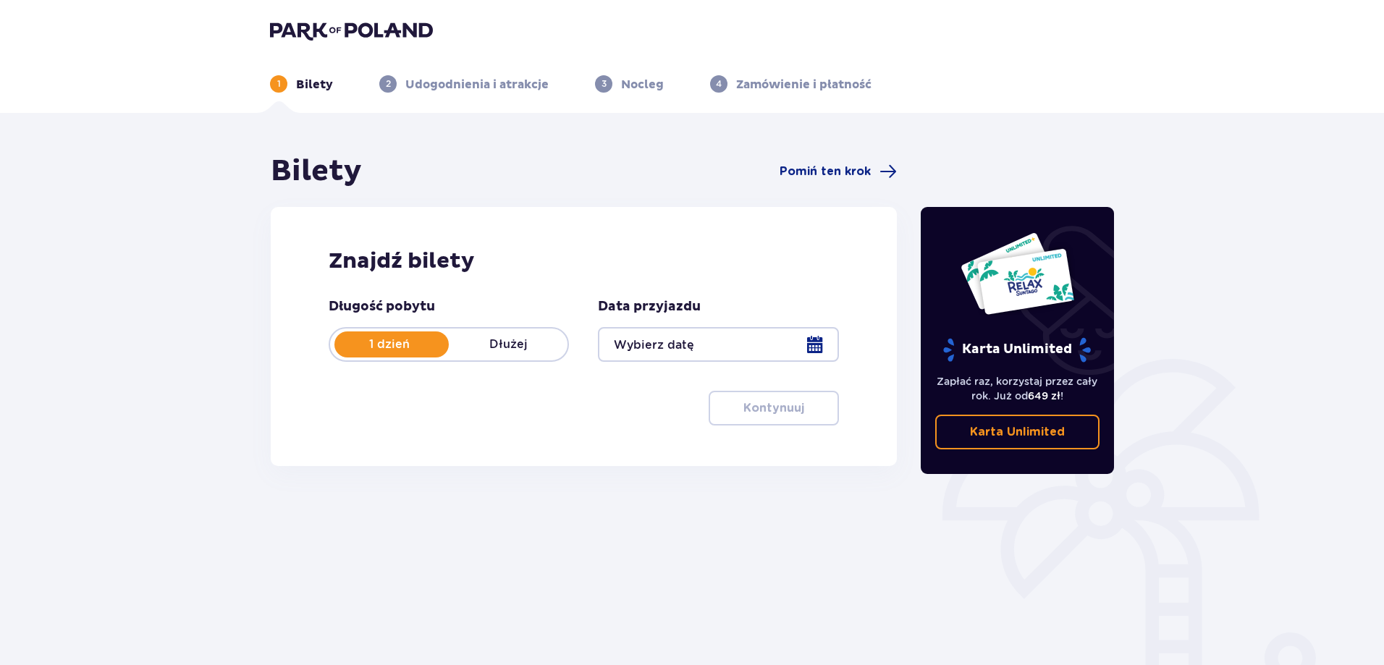
click at [517, 347] on p "Dłużej" at bounding box center [508, 345] width 119 height 16
click at [730, 343] on div at bounding box center [718, 344] width 240 height 35
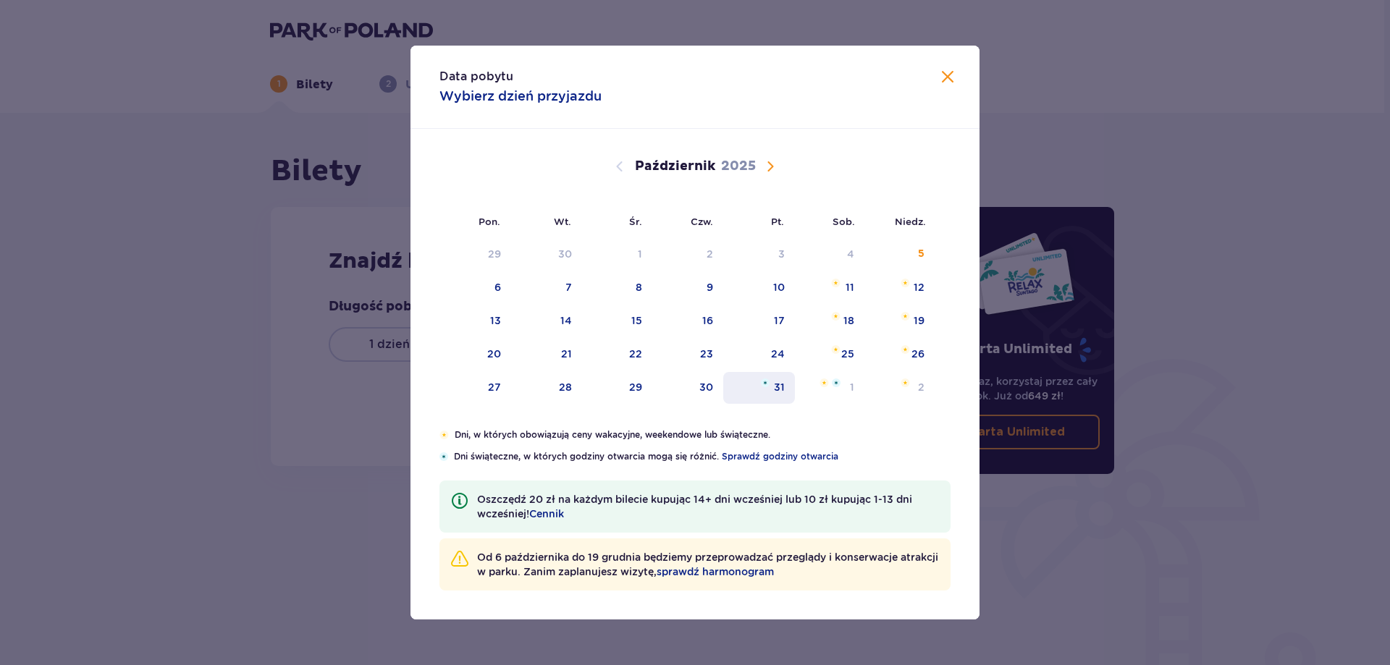
drag, startPoint x: 751, startPoint y: 389, endPoint x: 778, endPoint y: 389, distance: 26.8
click at [751, 390] on div "31" at bounding box center [759, 388] width 72 height 32
click at [828, 385] on img at bounding box center [823, 383] width 9 height 9
type input "[DATE] - [DATE]"
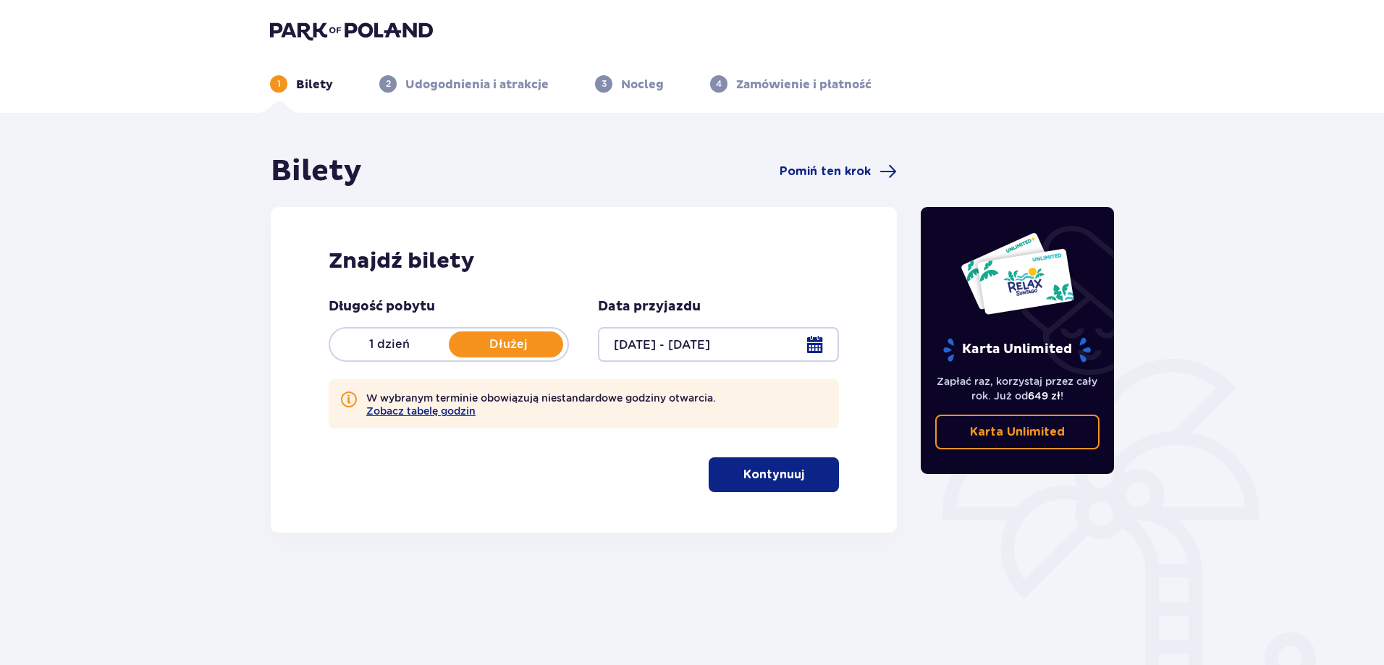
click at [688, 348] on div at bounding box center [718, 344] width 240 height 35
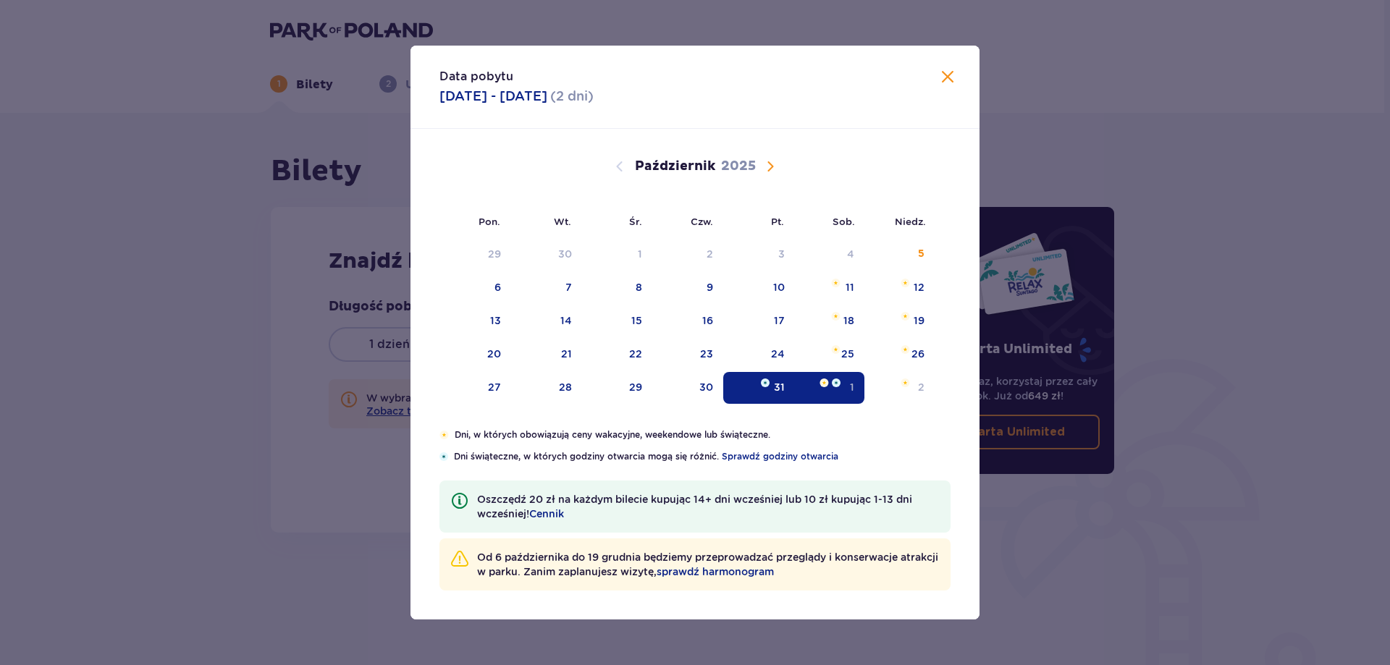
click at [342, 523] on div "Data pobytu [DATE] - [DATE] ( 2 dni ) Pon. Wt. Śr. Czw. Pt. Sob. [GEOGRAPHIC_DA…" at bounding box center [695, 332] width 1390 height 665
